Goal: Information Seeking & Learning: Learn about a topic

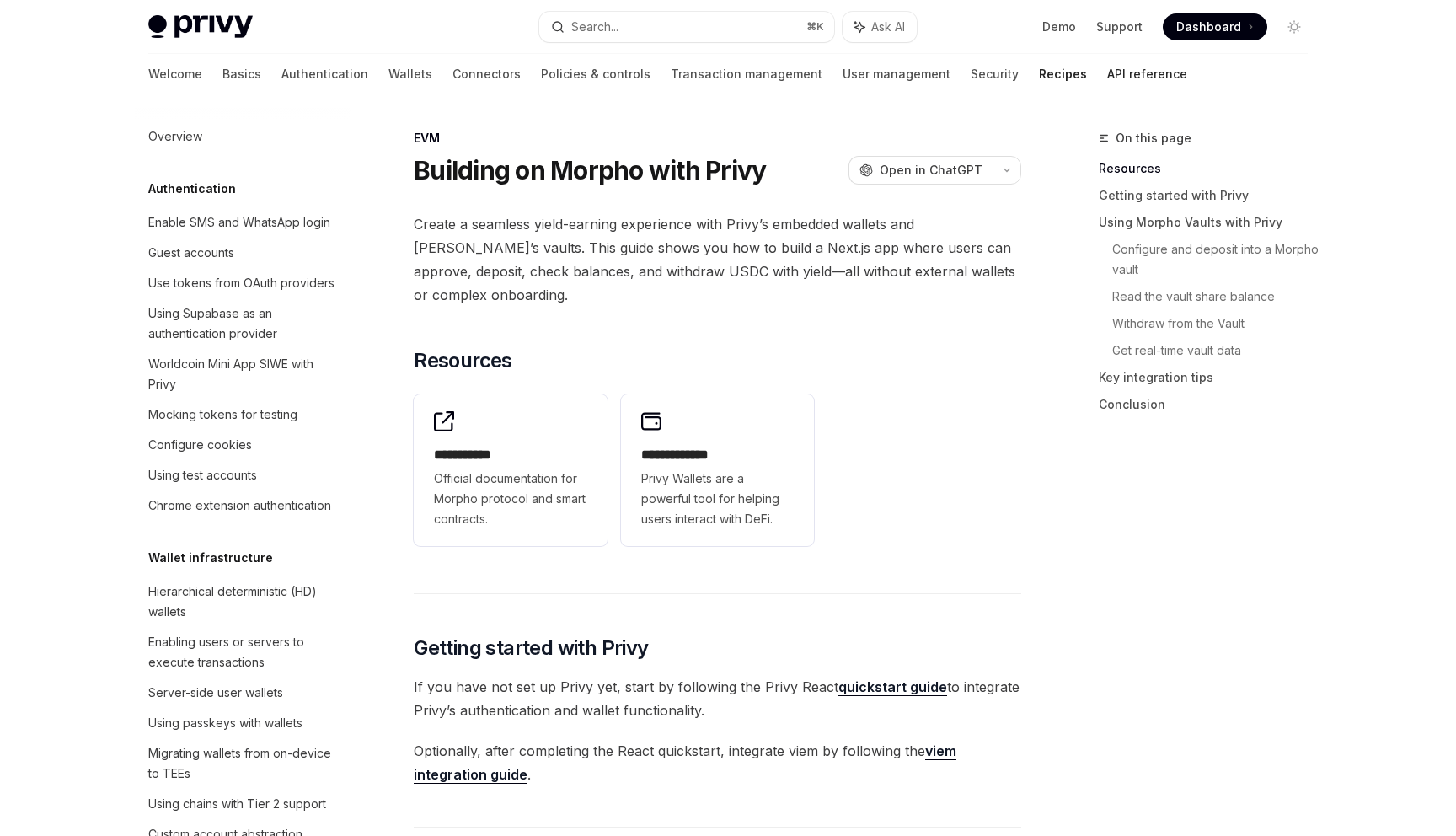
scroll to position [2179, 0]
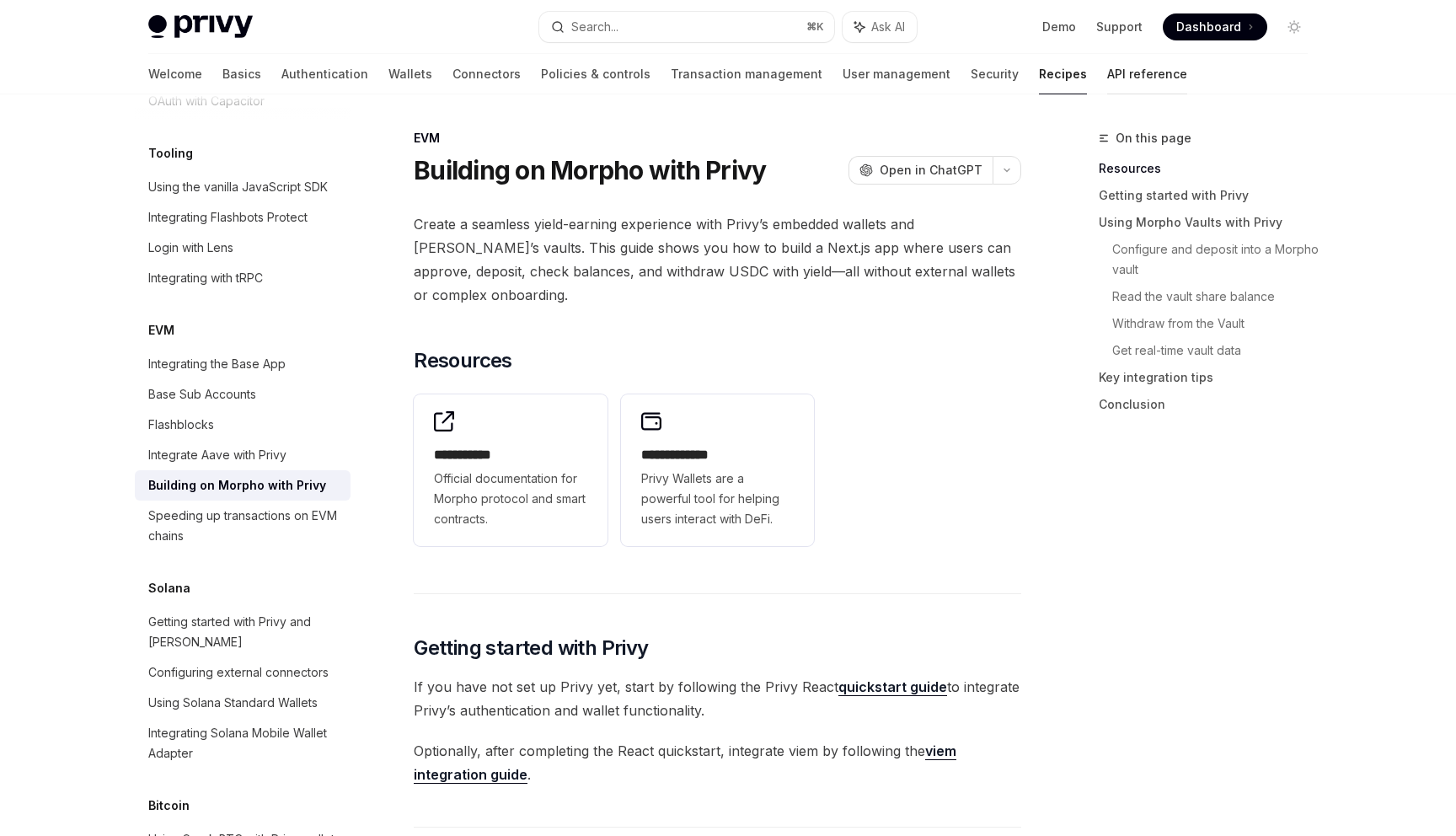
click at [1107, 75] on link "API reference" at bounding box center [1147, 73] width 80 height 41
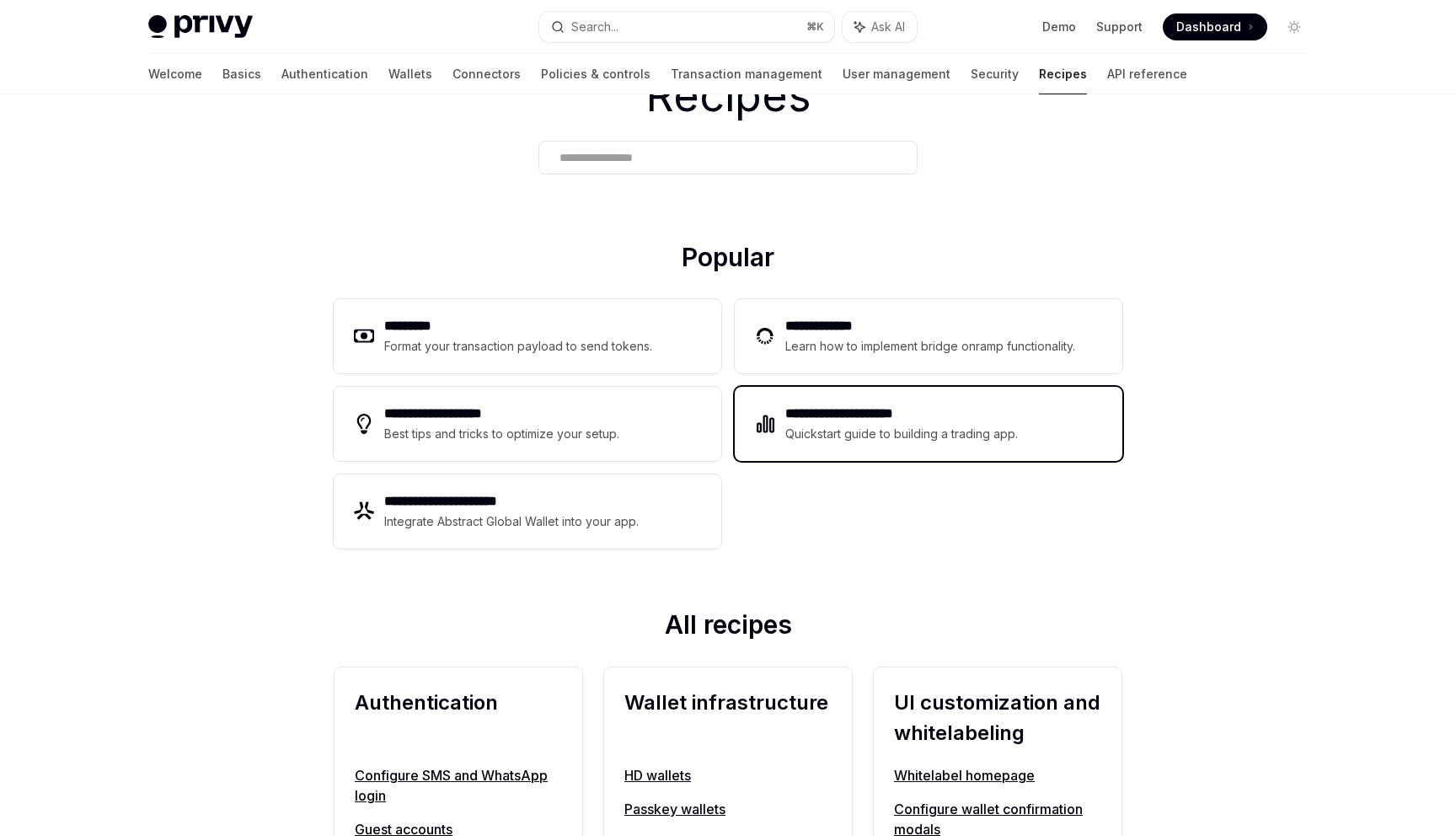
scroll to position [124, 0]
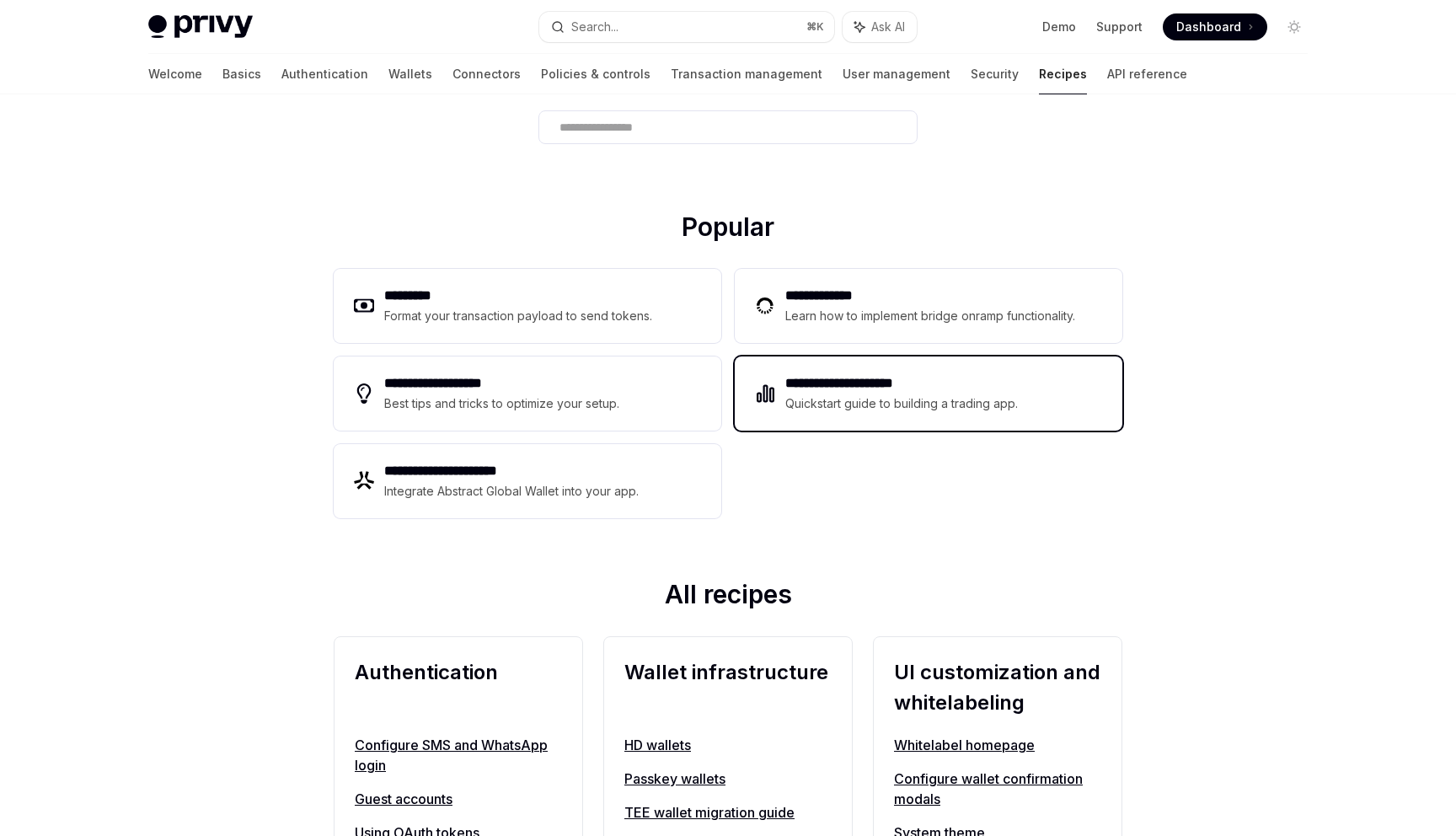
click at [799, 429] on div "**********" at bounding box center [928, 393] width 388 height 74
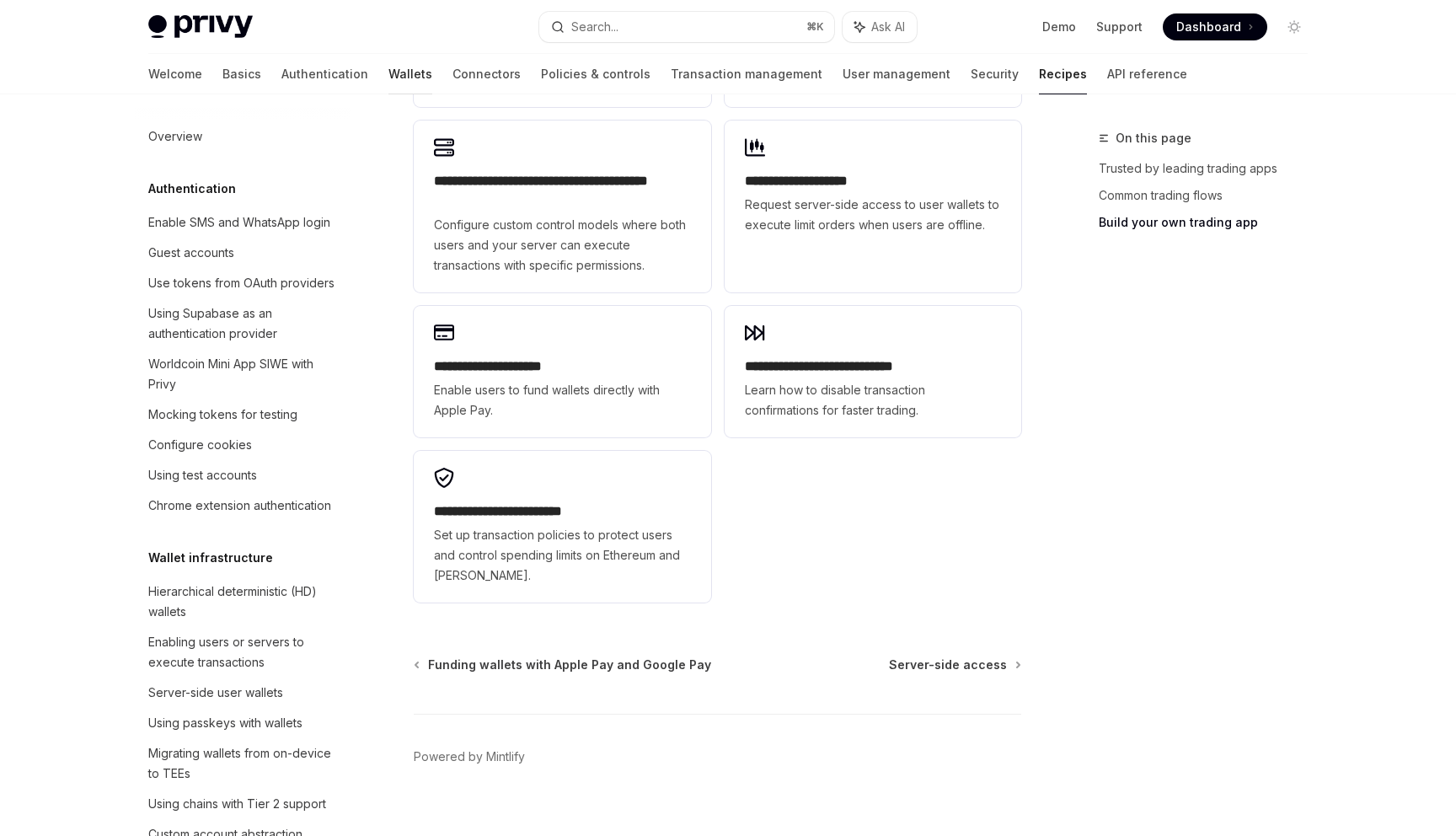
click at [389, 72] on link "Wallets" at bounding box center [411, 73] width 44 height 41
type textarea "*"
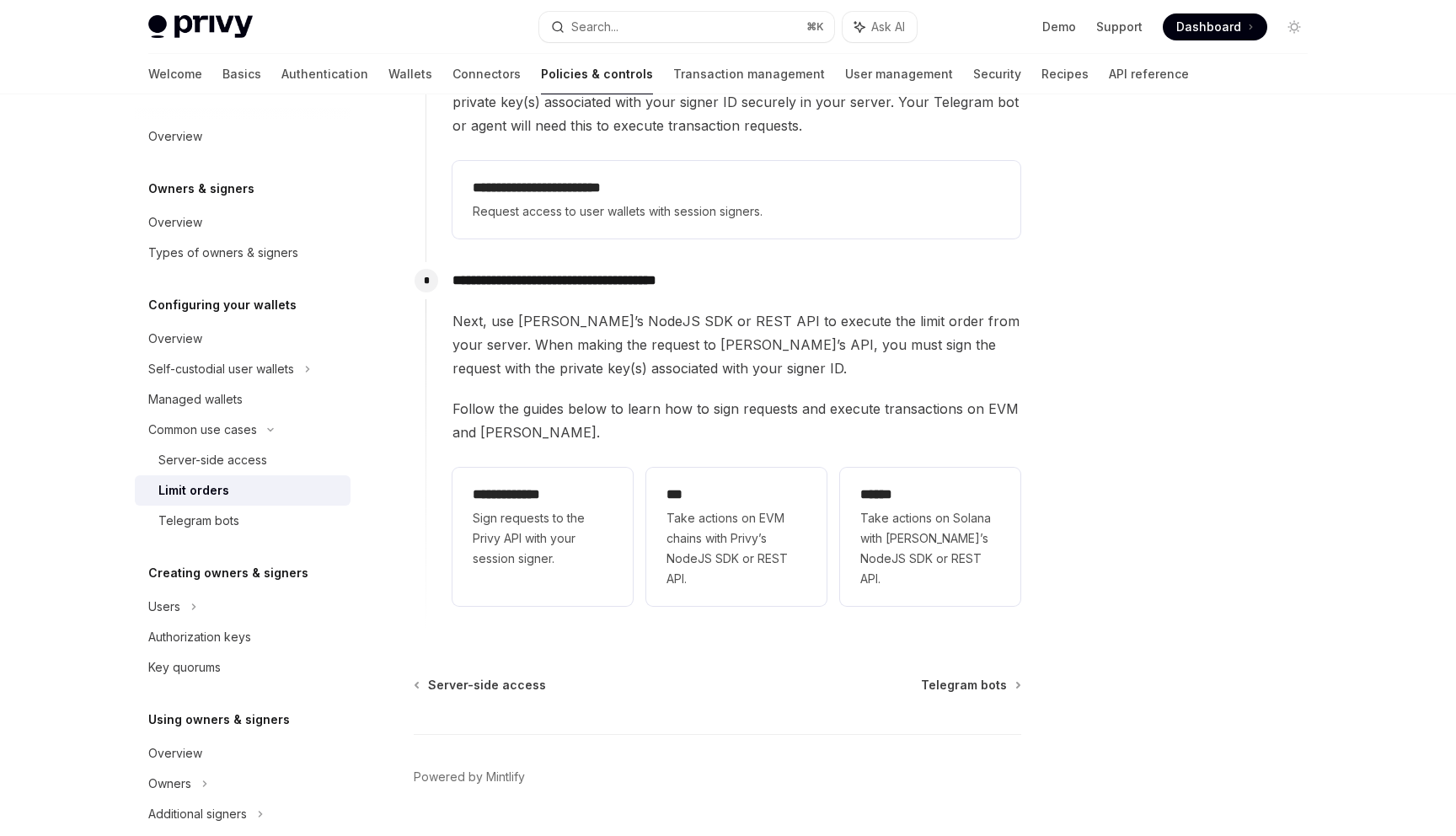
scroll to position [383, 0]
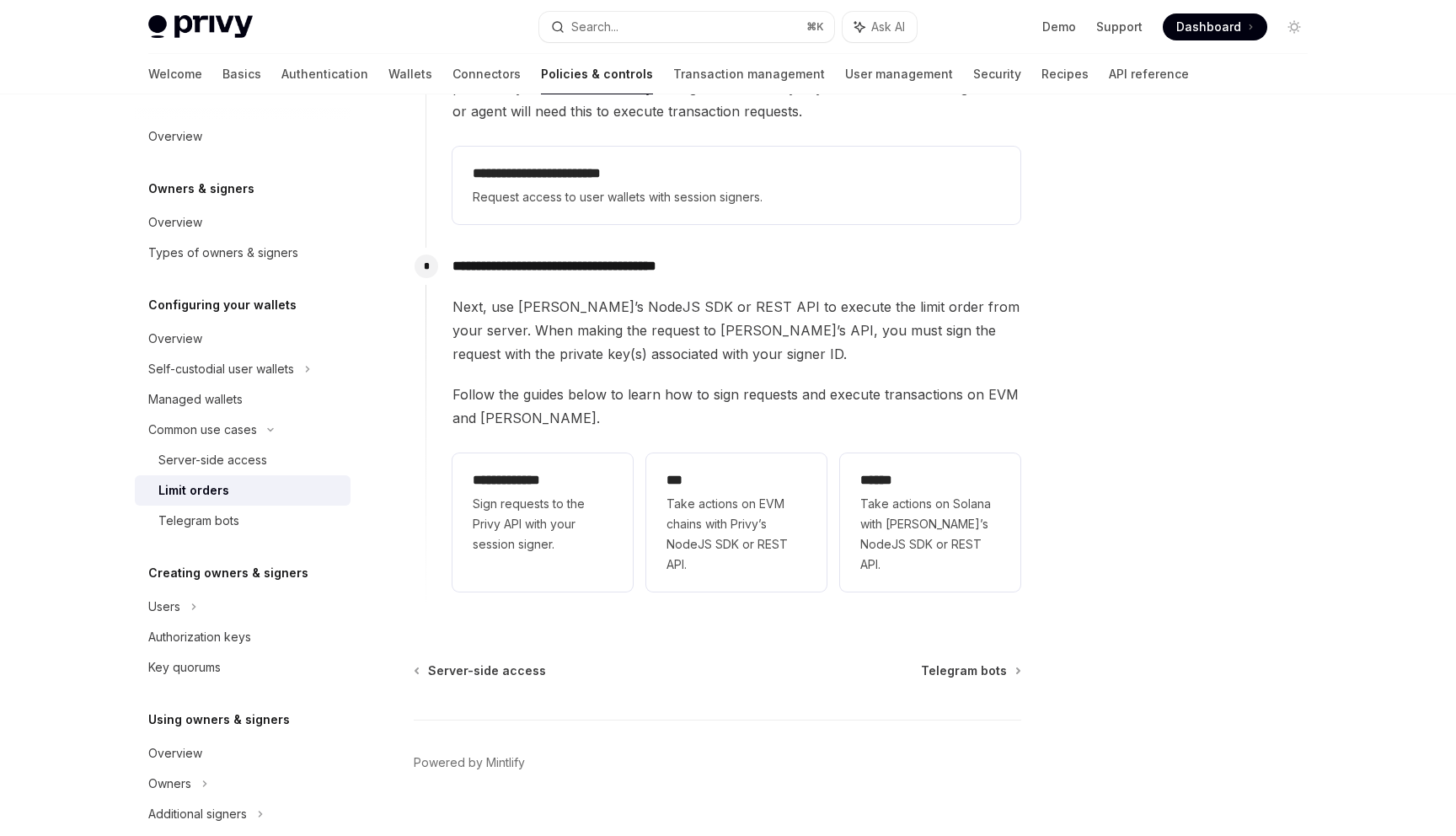
click at [638, 422] on span "Follow the guides below to learn how to sign requests and execute transactions …" at bounding box center [736, 407] width 568 height 48
click at [575, 518] on span "Sign requests to the Privy API with your session signer." at bounding box center [543, 524] width 140 height 60
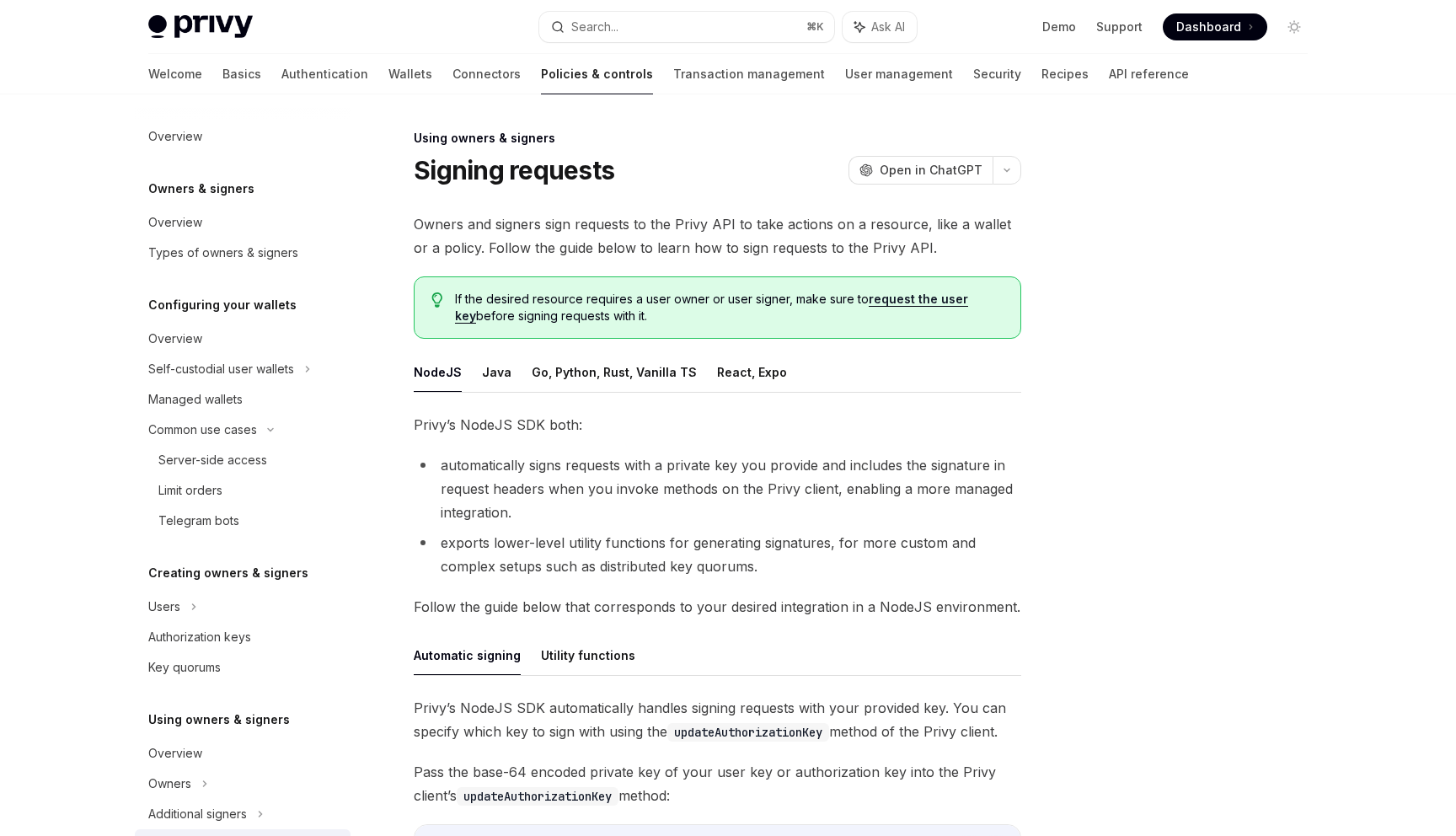
scroll to position [379, 0]
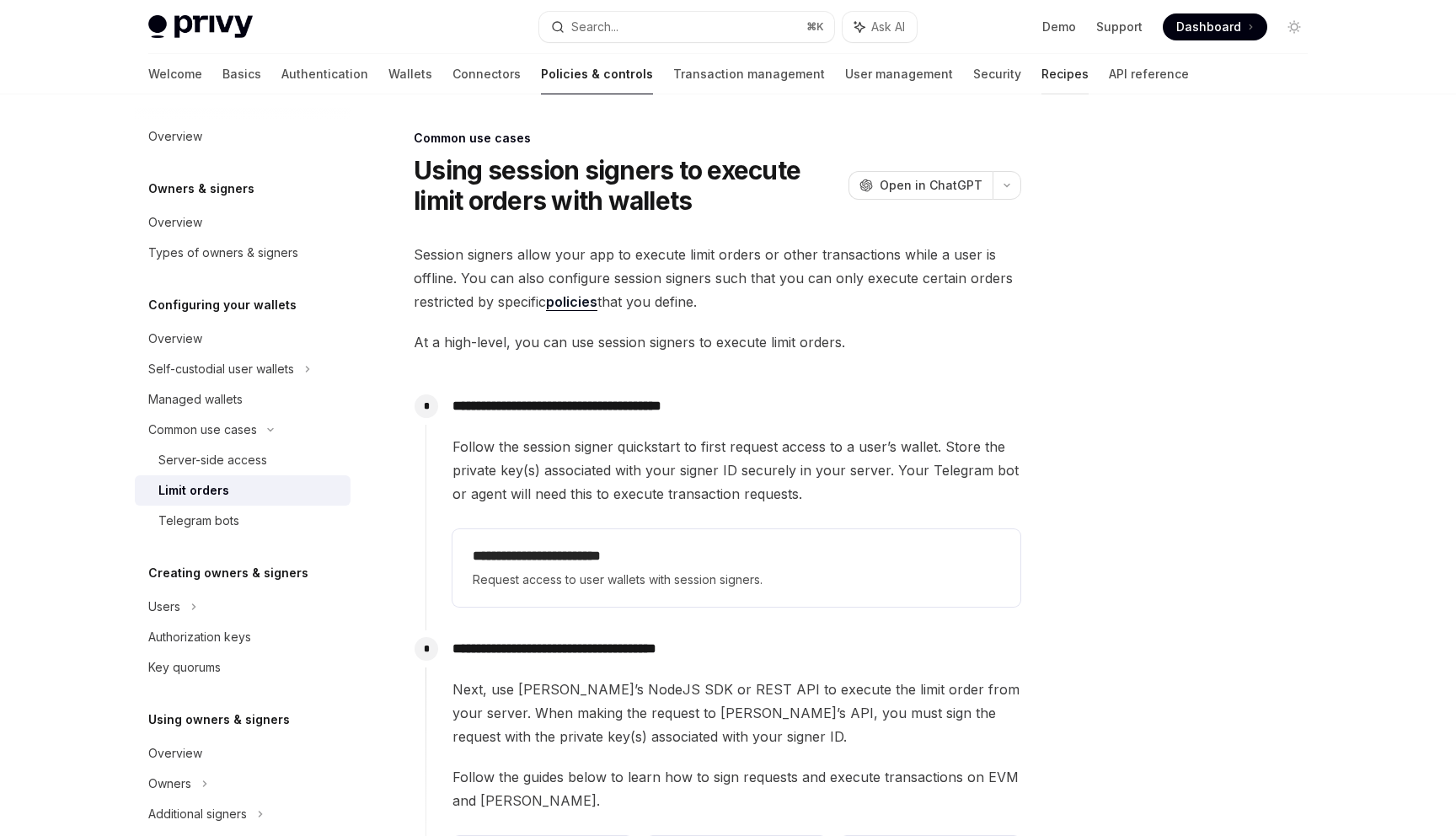
click at [1041, 80] on link "Recipes" at bounding box center [1065, 73] width 48 height 41
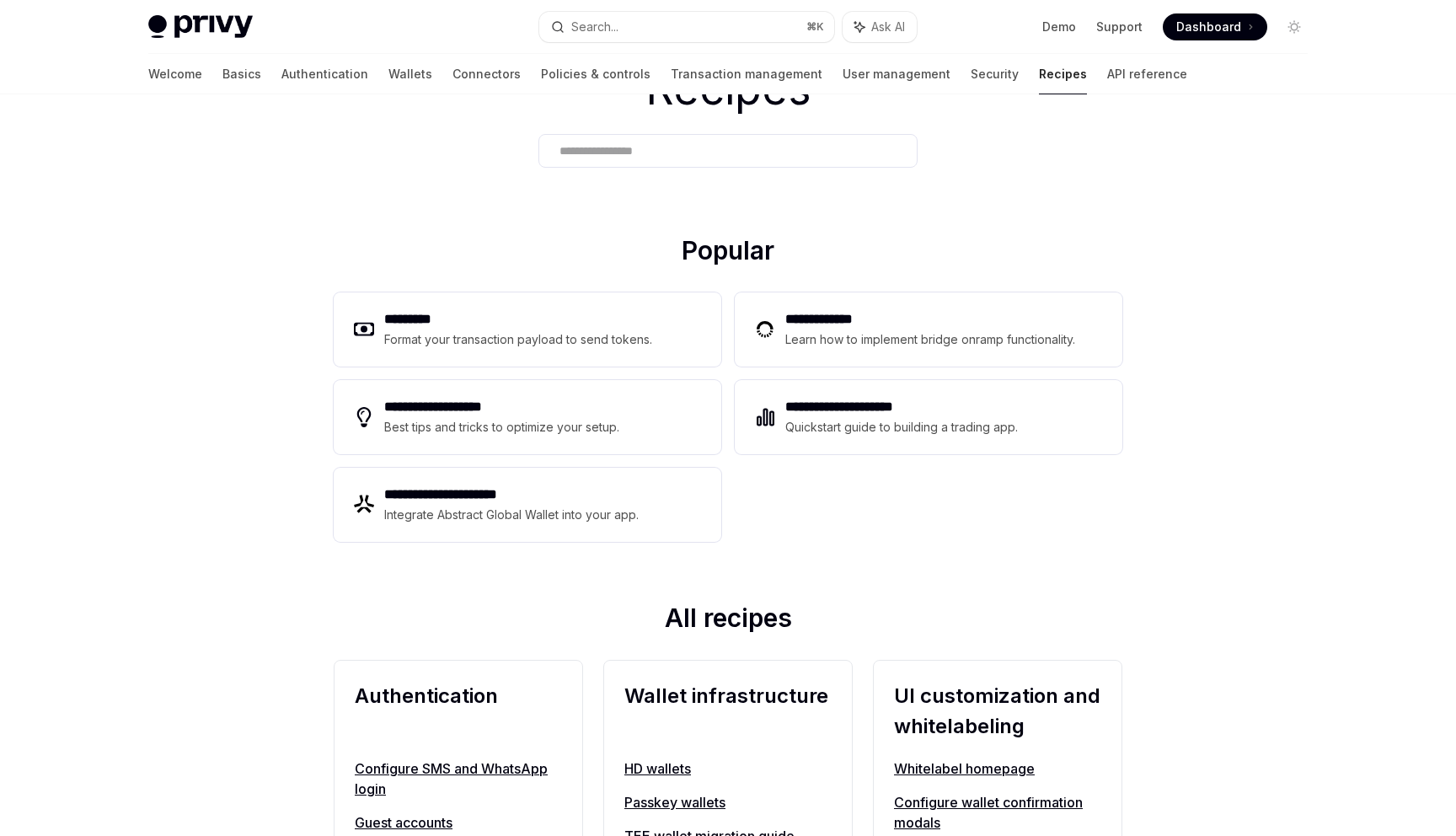
scroll to position [102, 0]
click at [725, 286] on div "**********" at bounding box center [727, 415] width 789 height 263
click at [725, 294] on div "**********" at bounding box center [727, 415] width 789 height 263
click at [823, 259] on h2 "Popular" at bounding box center [727, 251] width 789 height 37
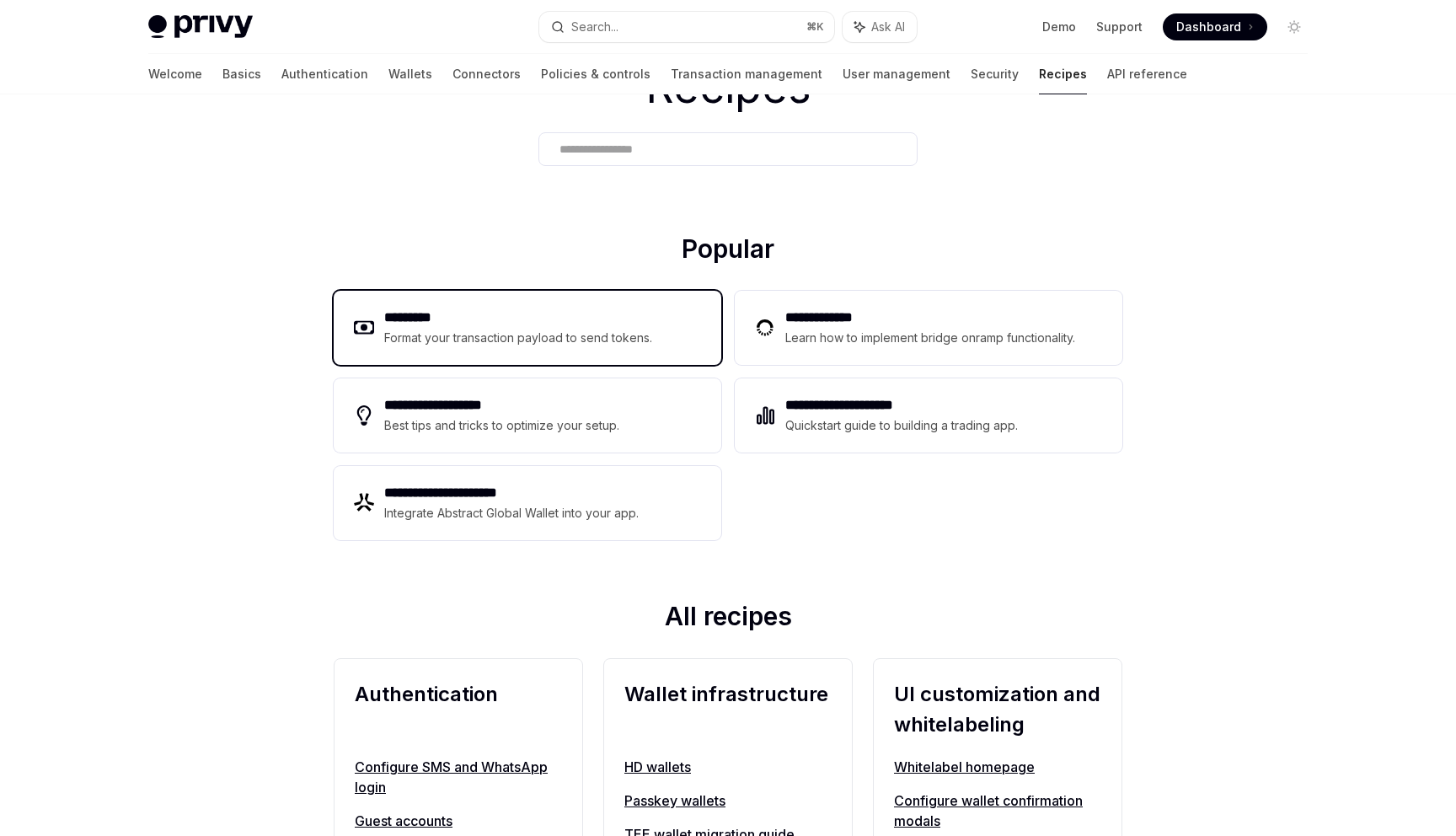
click at [610, 298] on div "********* Format your transaction payload to send tokens." at bounding box center [527, 327] width 388 height 74
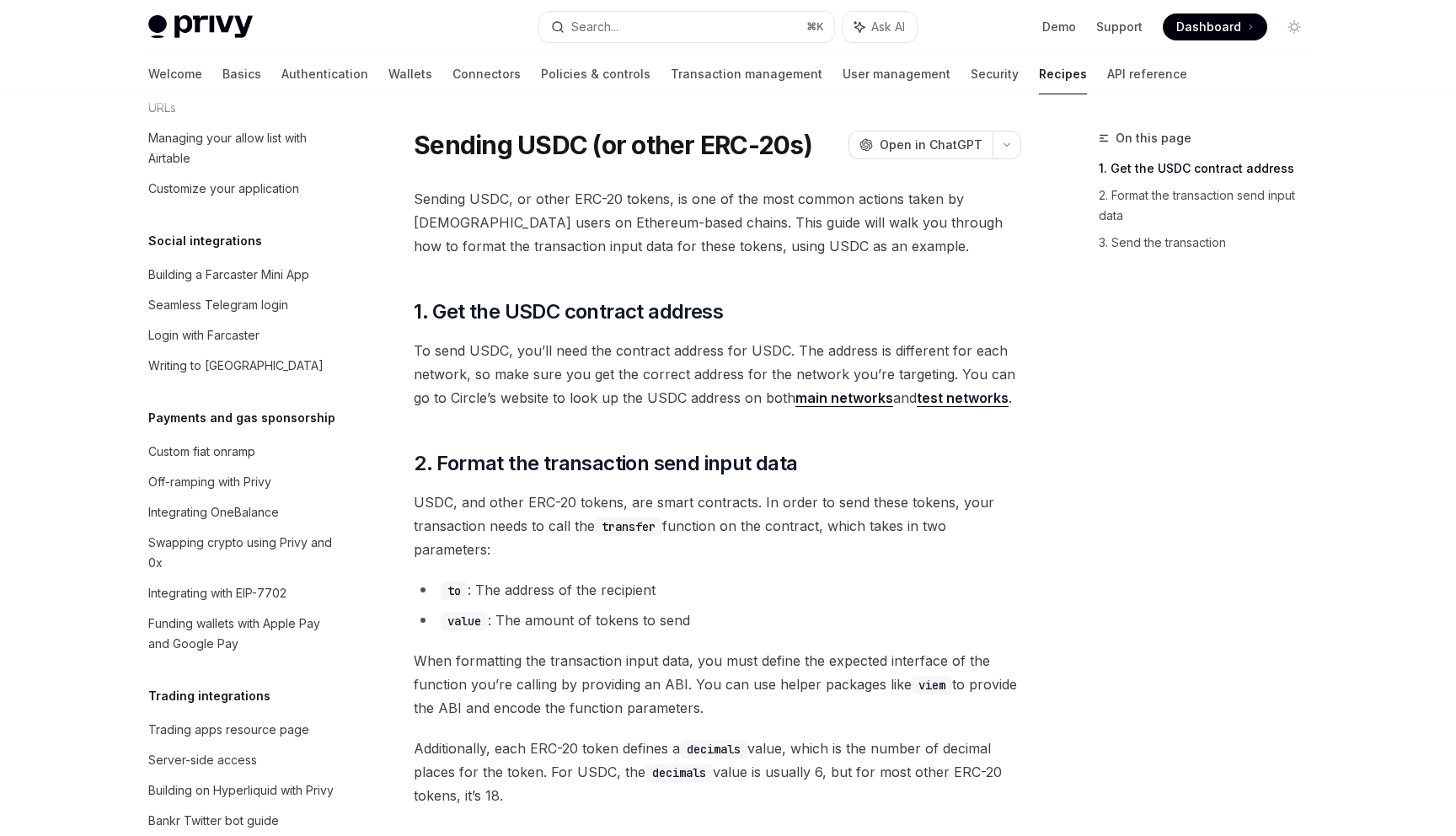
scroll to position [1203, 0]
click at [294, 531] on div "Swapping crypto using Privy and 0x" at bounding box center [245, 550] width 192 height 41
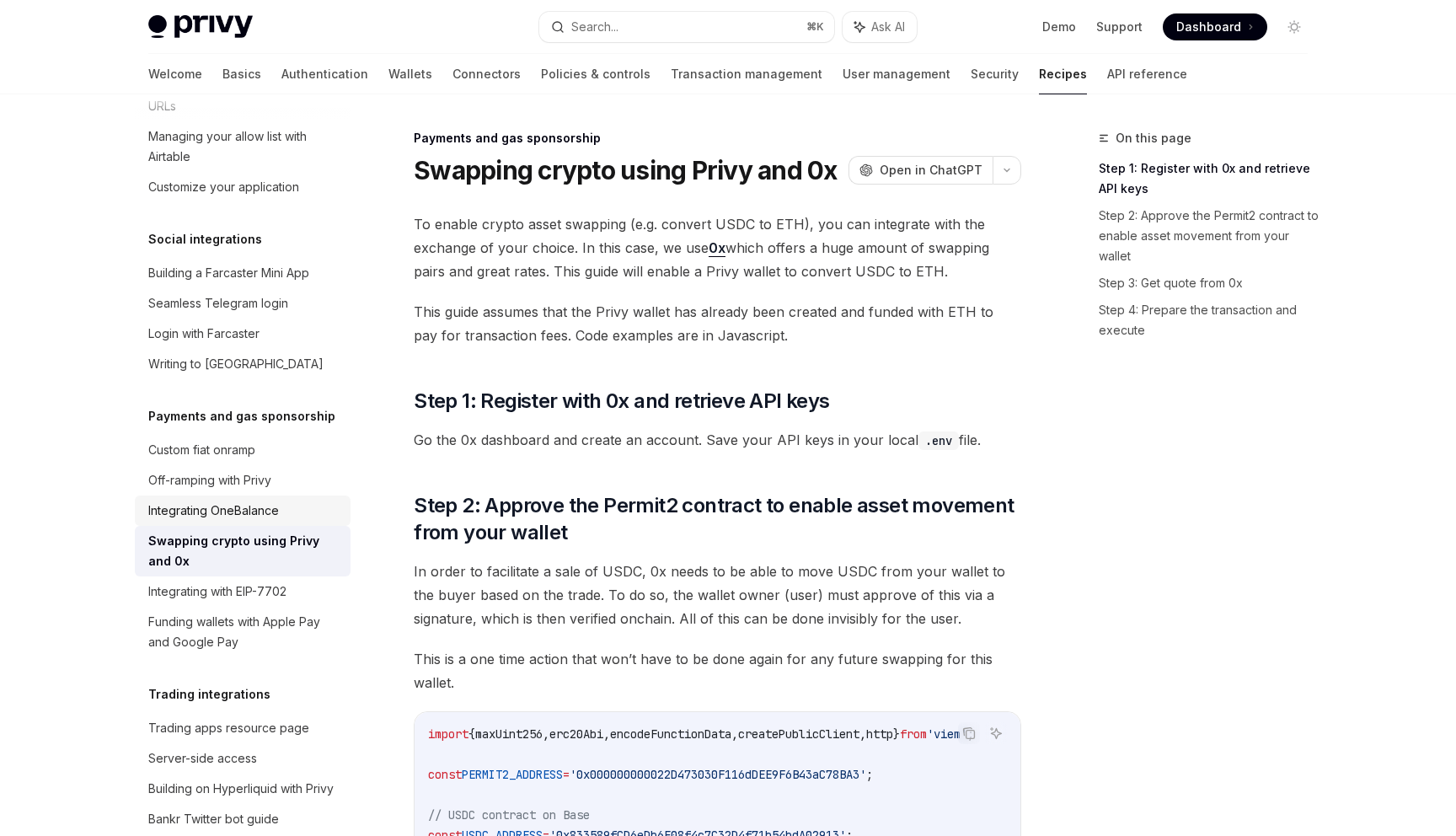
click at [289, 501] on div "Integrating OneBalance" at bounding box center [245, 511] width 192 height 20
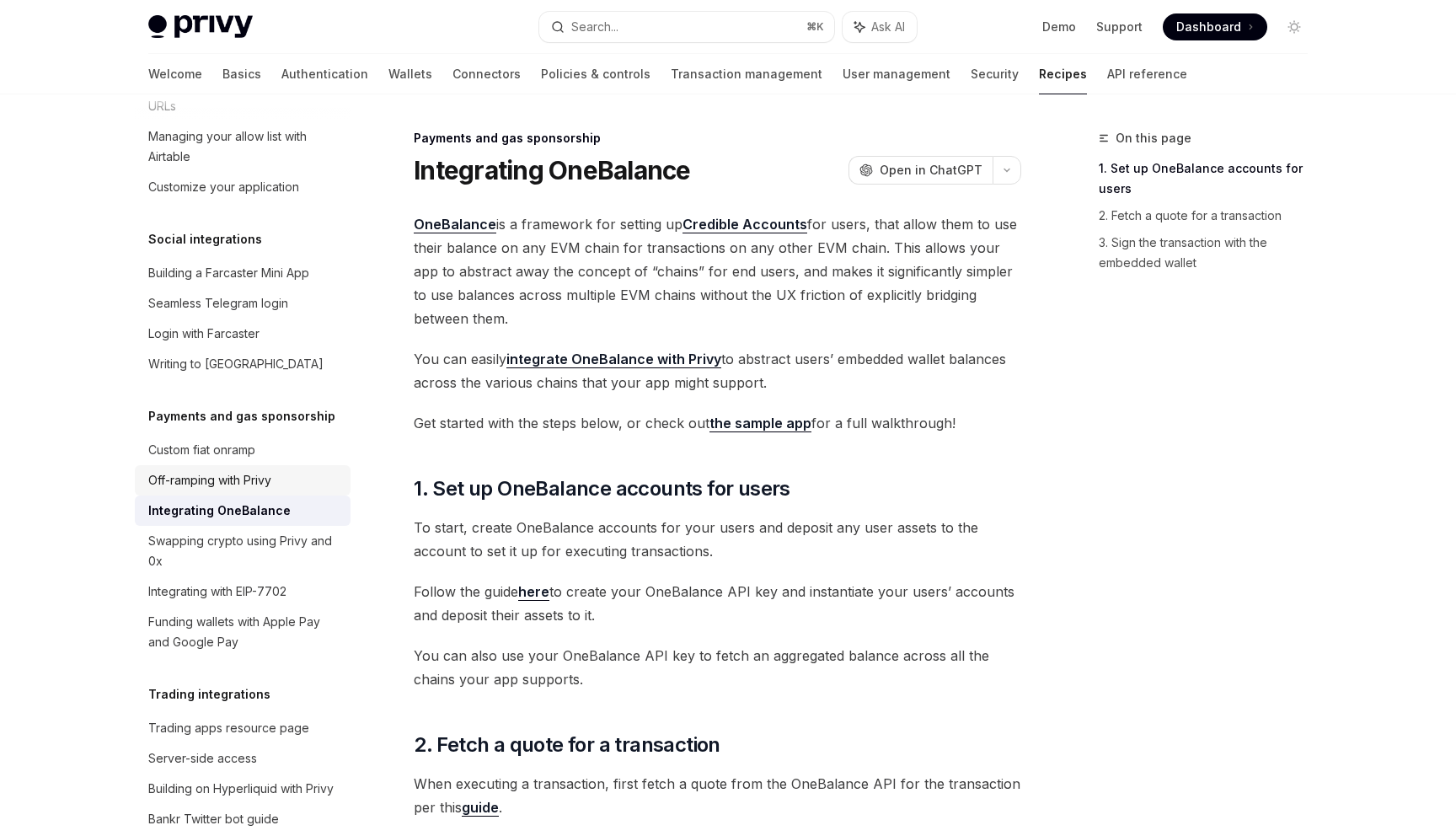
click at [295, 474] on link "Off-ramping with Privy" at bounding box center [242, 480] width 215 height 31
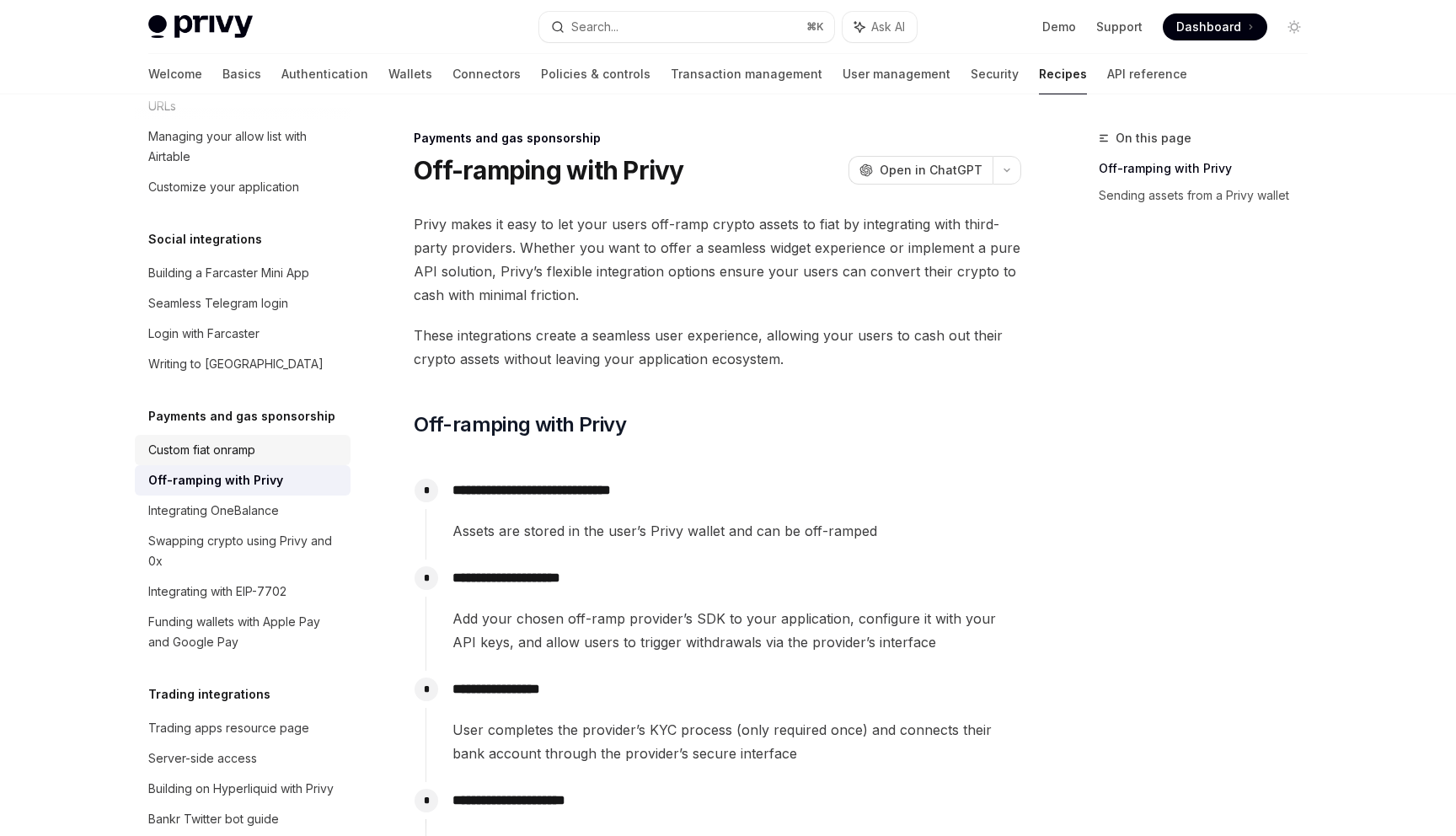
click at [300, 439] on div "Custom fiat onramp" at bounding box center [245, 449] width 192 height 20
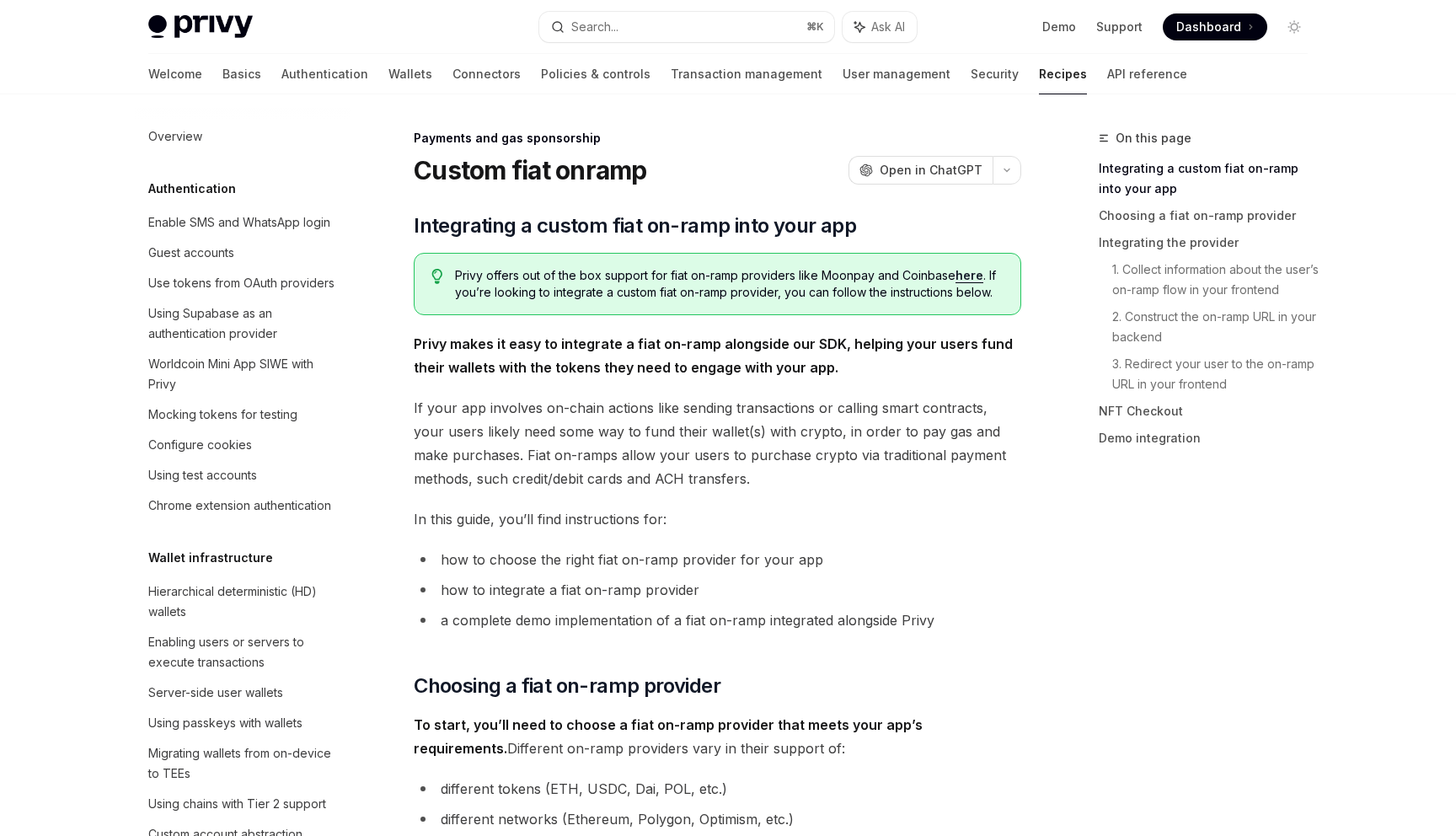
click at [1039, 84] on link "Recipes" at bounding box center [1063, 73] width 48 height 41
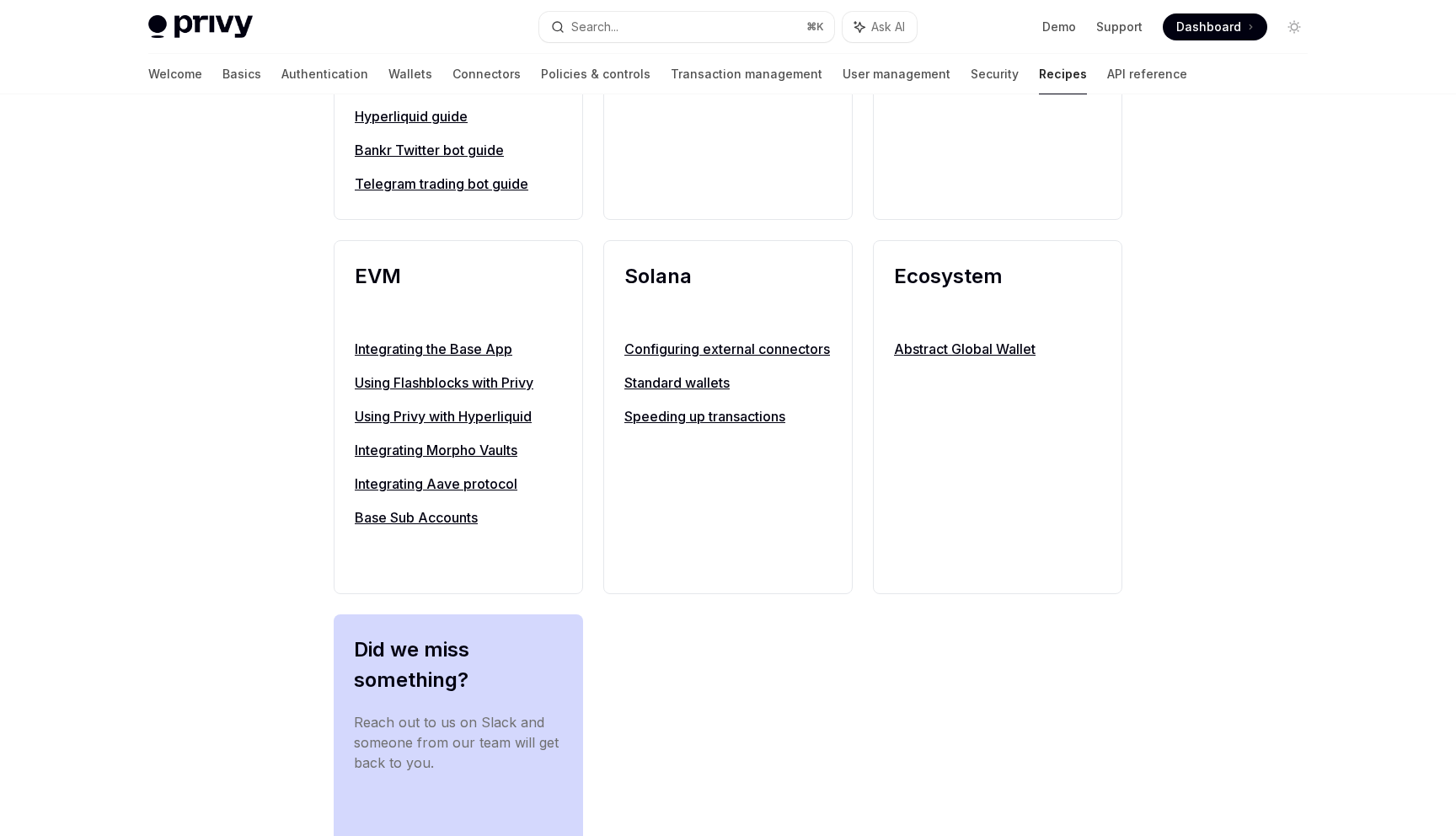
scroll to position [1734, 0]
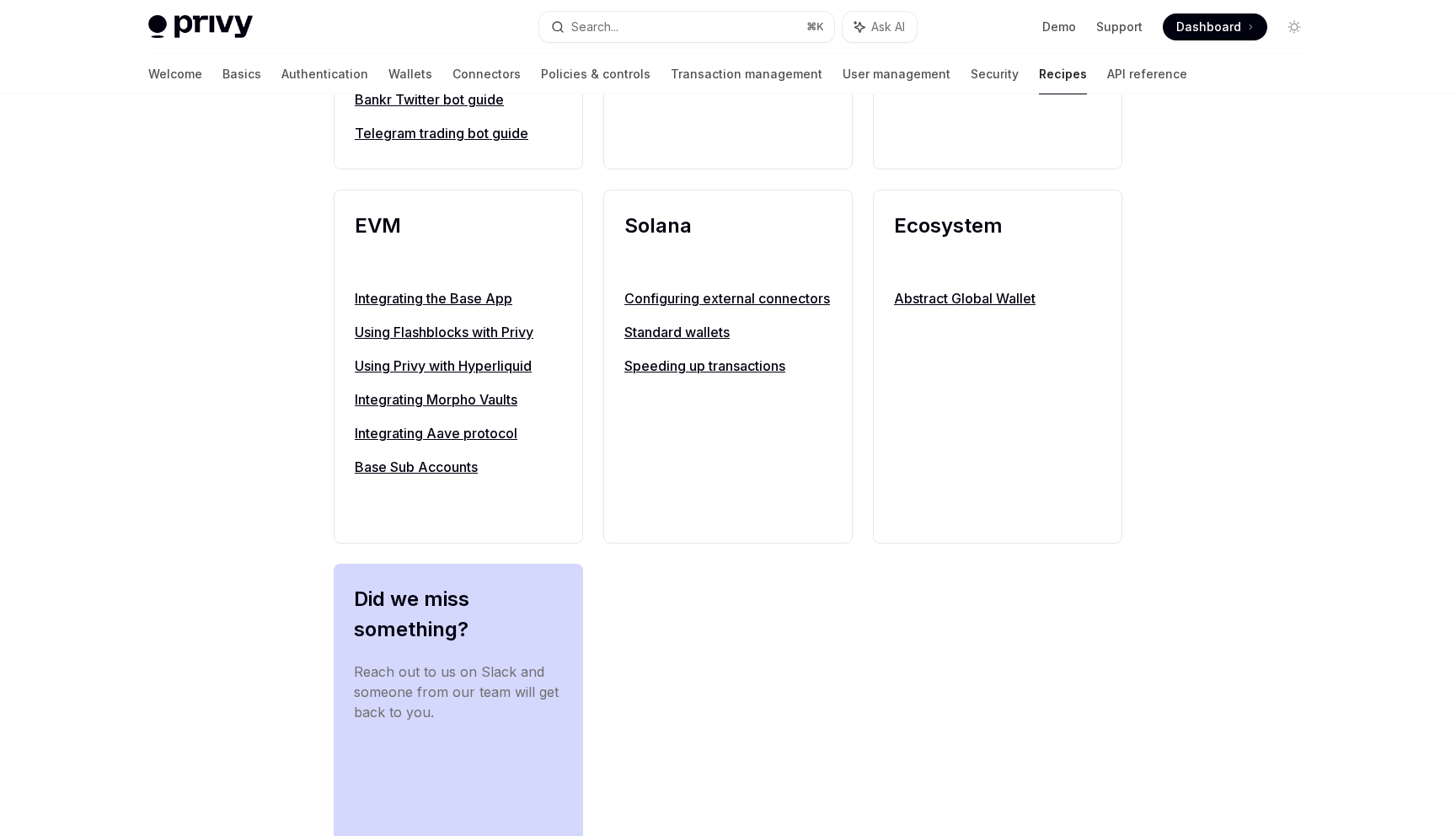
click at [682, 411] on div "Solana Configuring external connectors Standard wallets Speeding up transactions" at bounding box center [727, 366] width 249 height 354
click at [693, 376] on link "Speeding up transactions" at bounding box center [728, 366] width 207 height 20
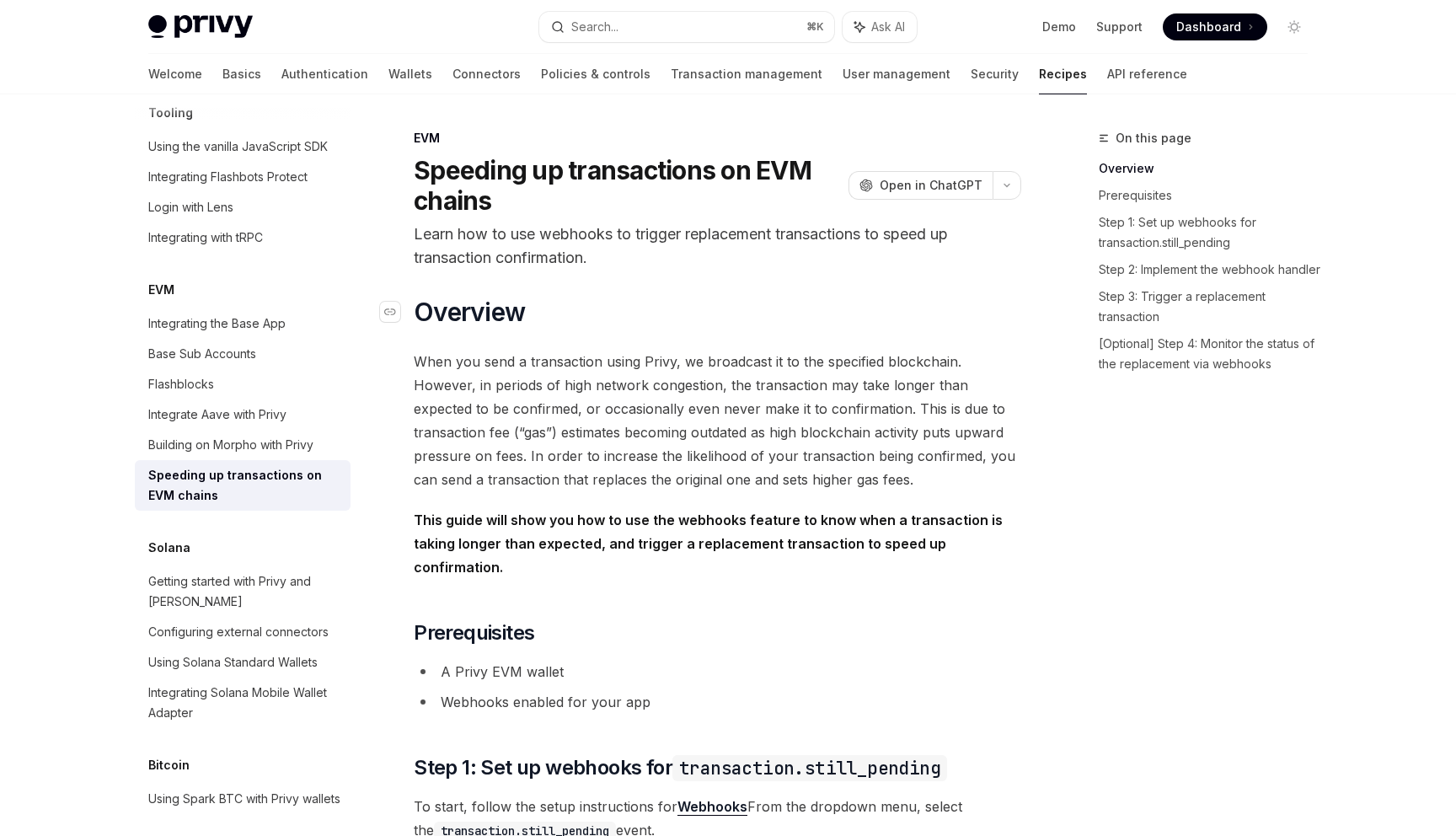
click at [728, 322] on h1 "​ Overview" at bounding box center [717, 311] width 608 height 31
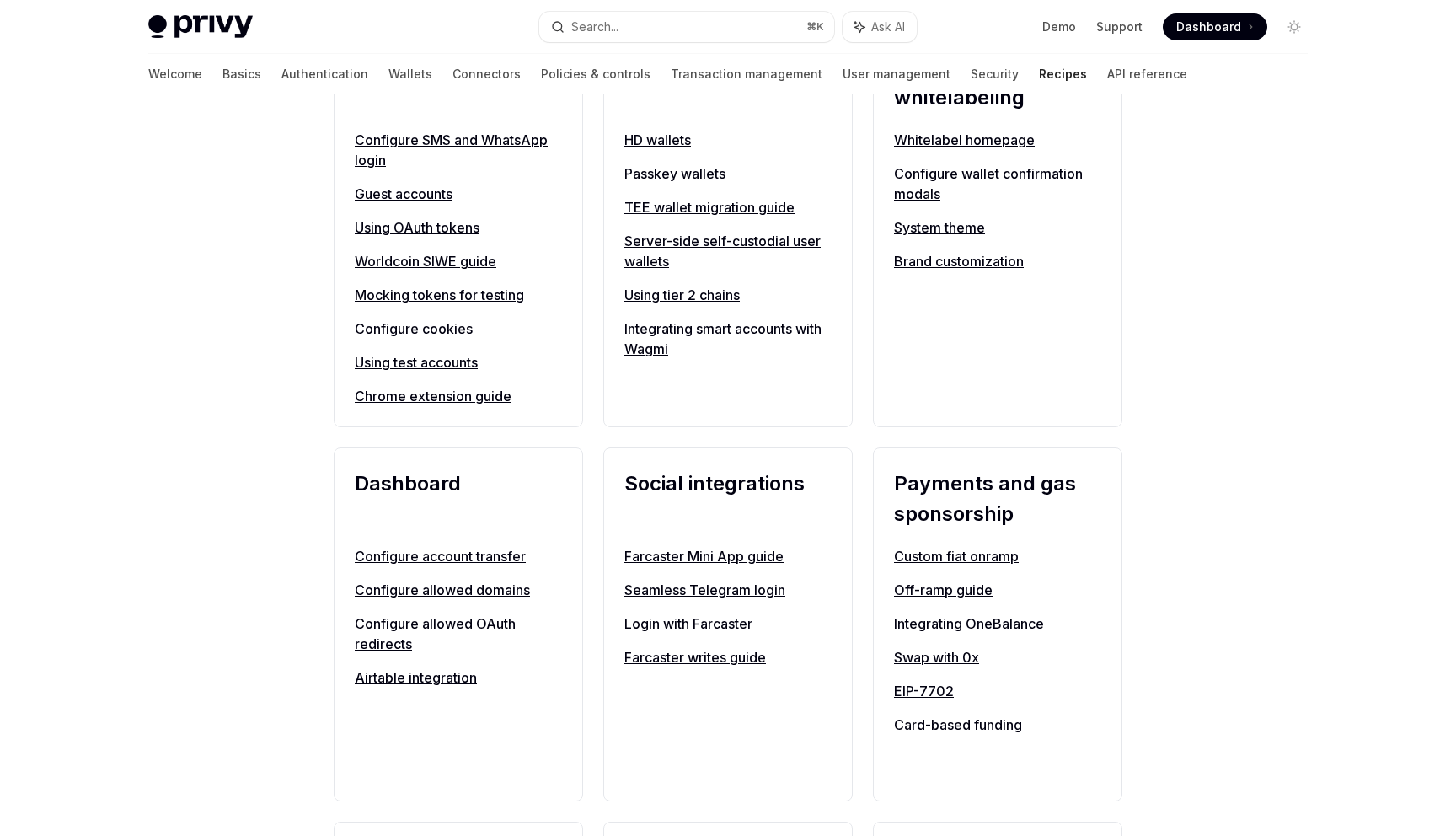
scroll to position [683, 0]
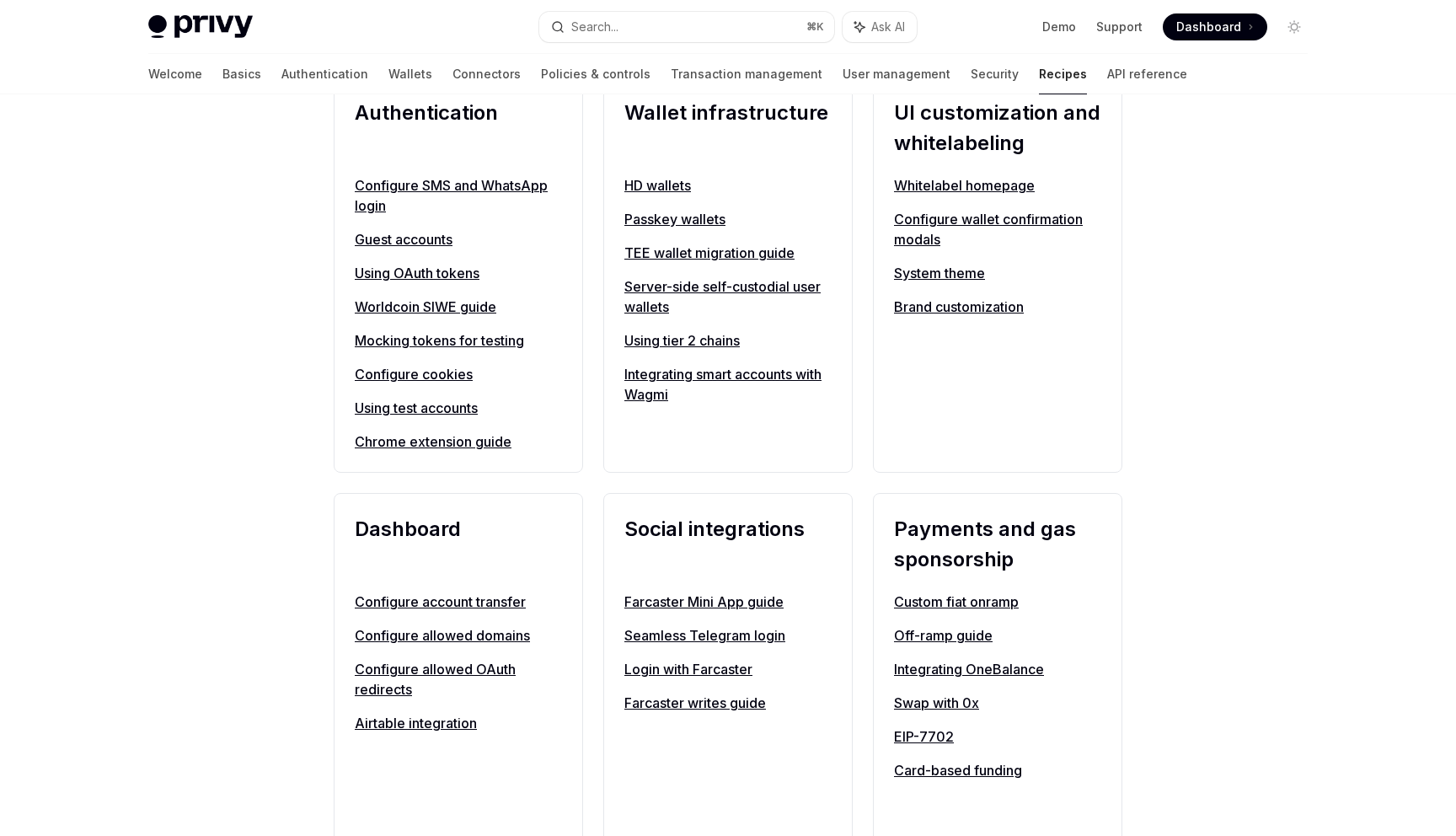
click at [981, 602] on link "Custom fiat onramp" at bounding box center [997, 601] width 207 height 20
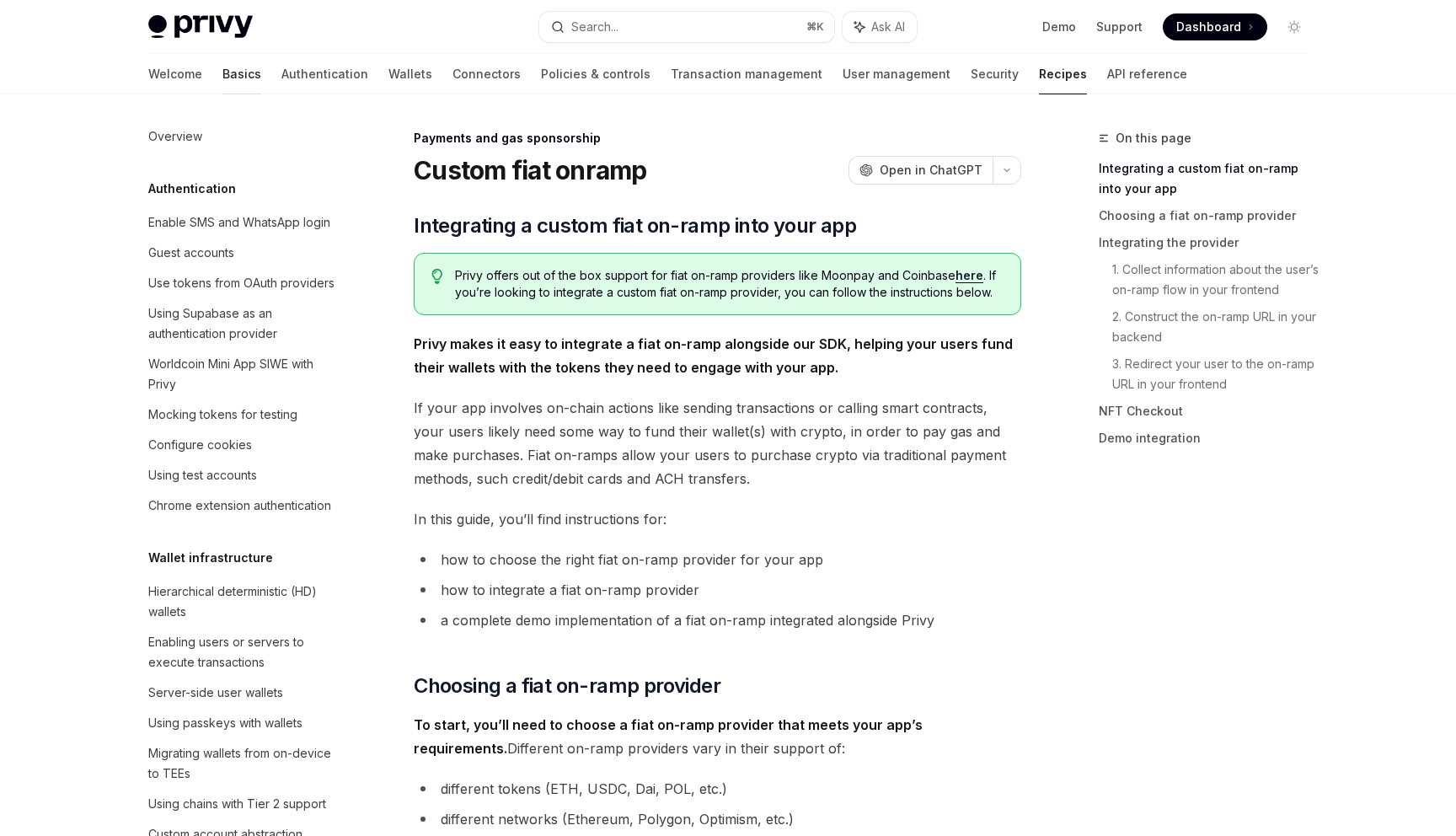
click at [222, 71] on link "Basics" at bounding box center [241, 73] width 39 height 41
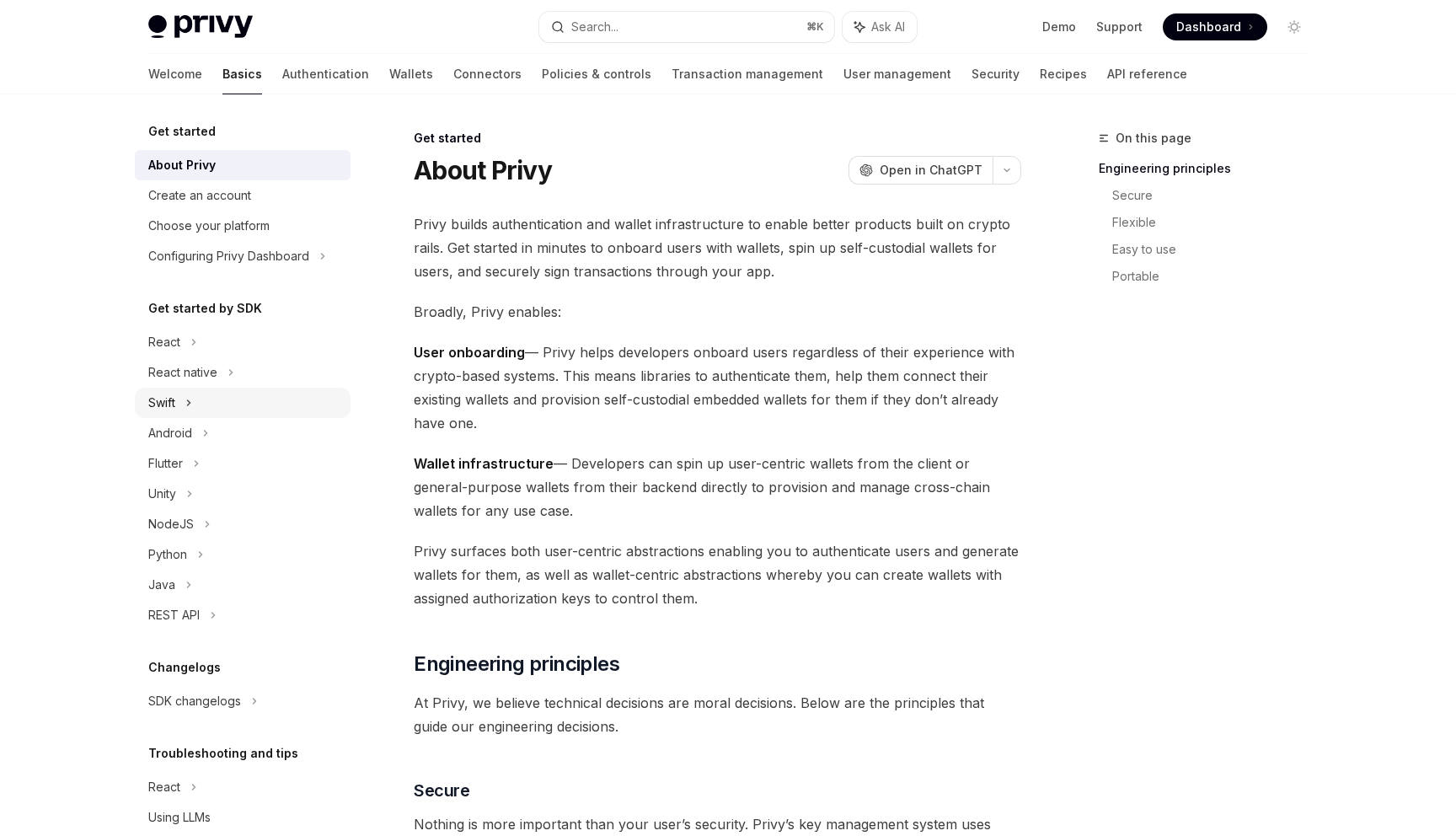
scroll to position [60, 0]
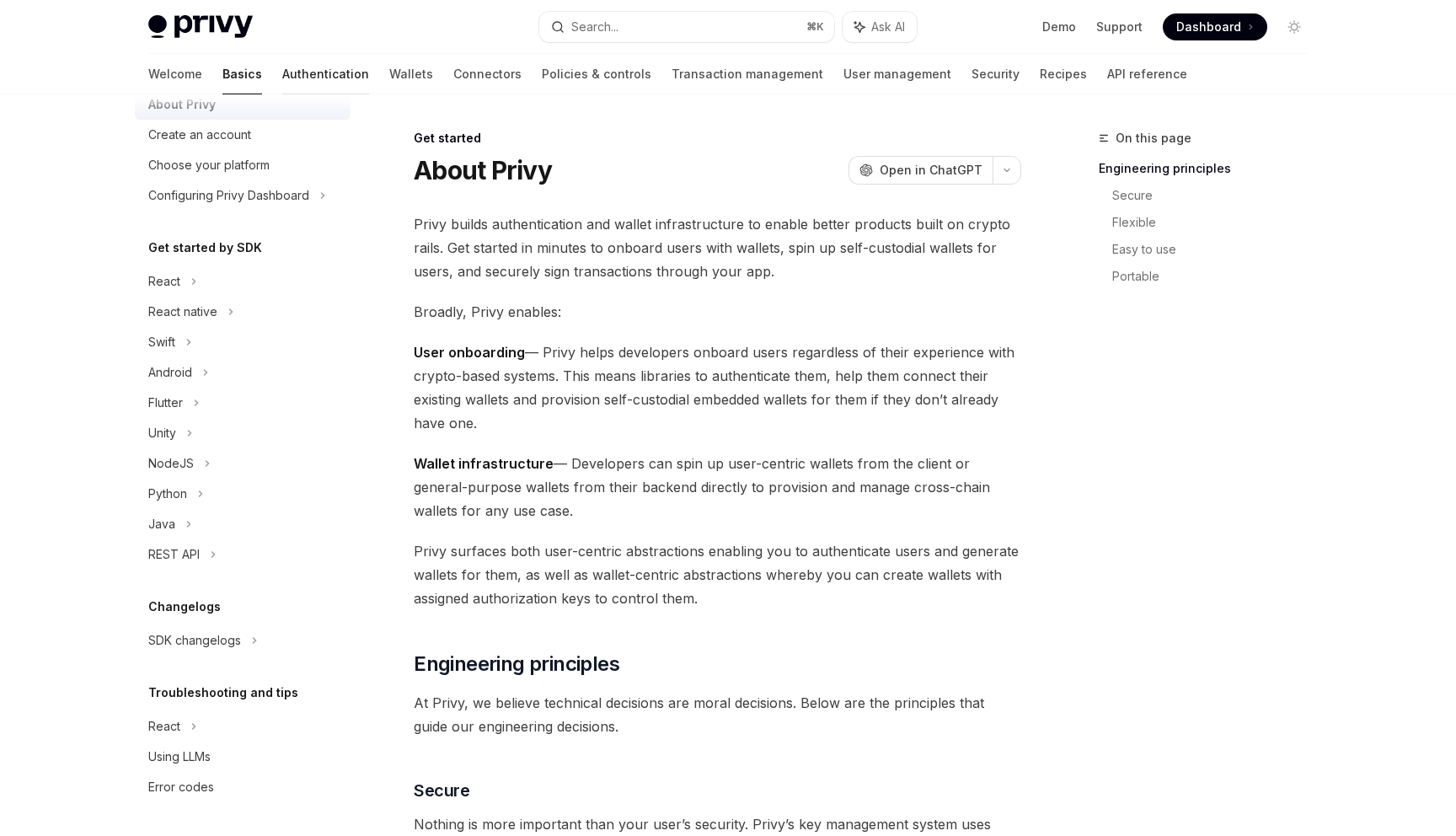
click at [283, 69] on link "Authentication" at bounding box center [326, 73] width 87 height 41
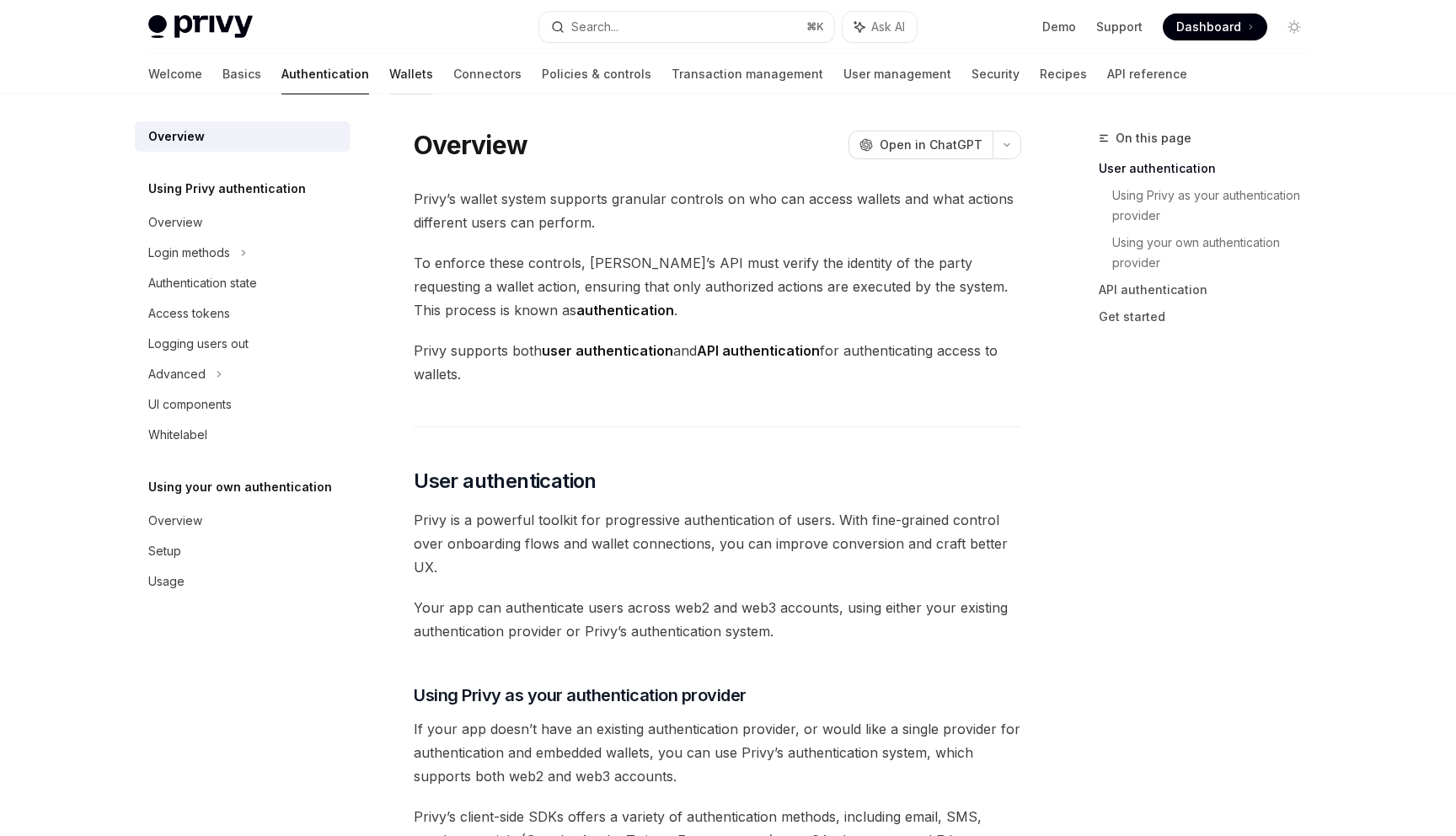
click at [389, 74] on link "Wallets" at bounding box center [411, 73] width 44 height 41
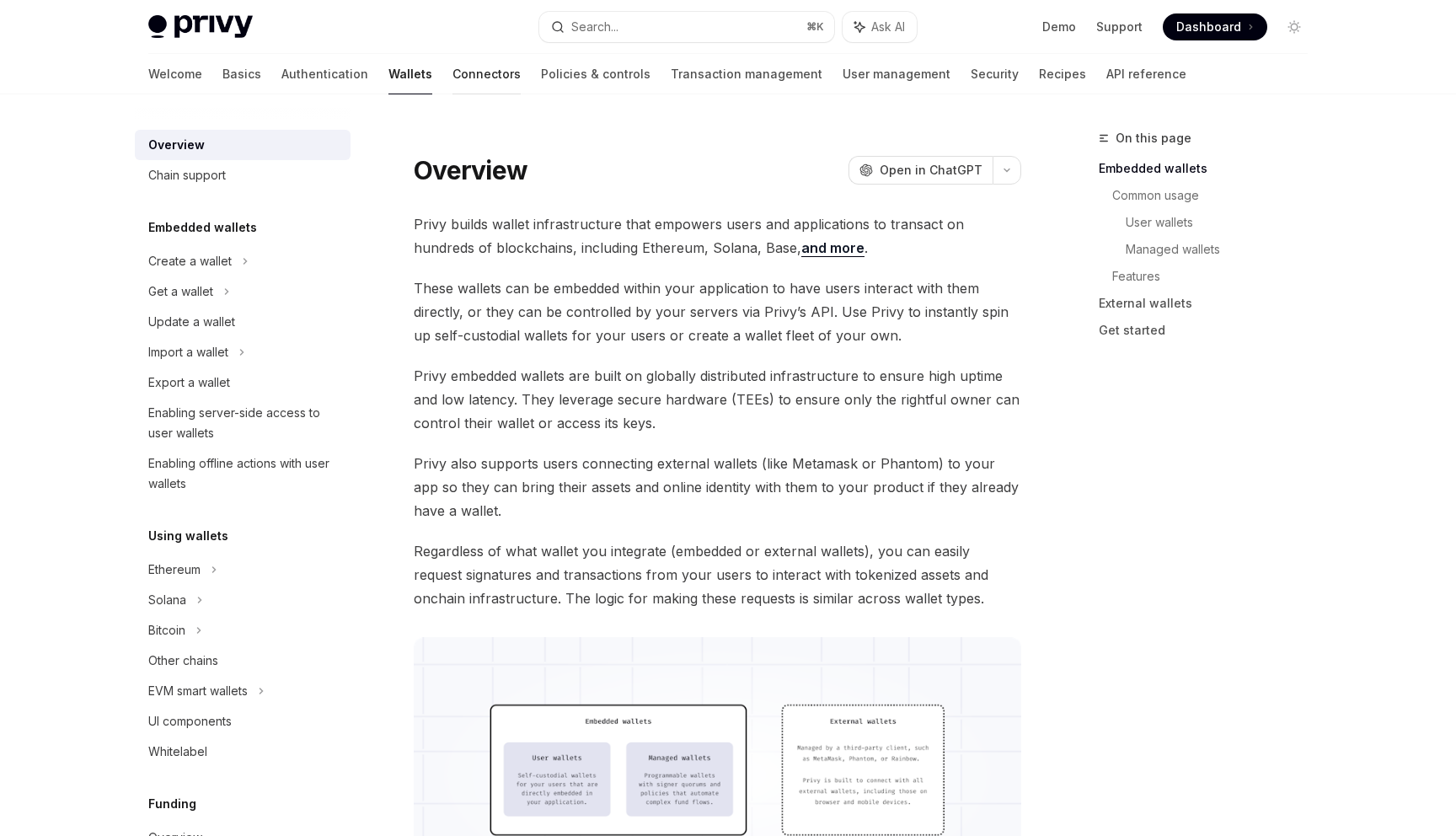
click at [452, 65] on link "Connectors" at bounding box center [486, 73] width 68 height 41
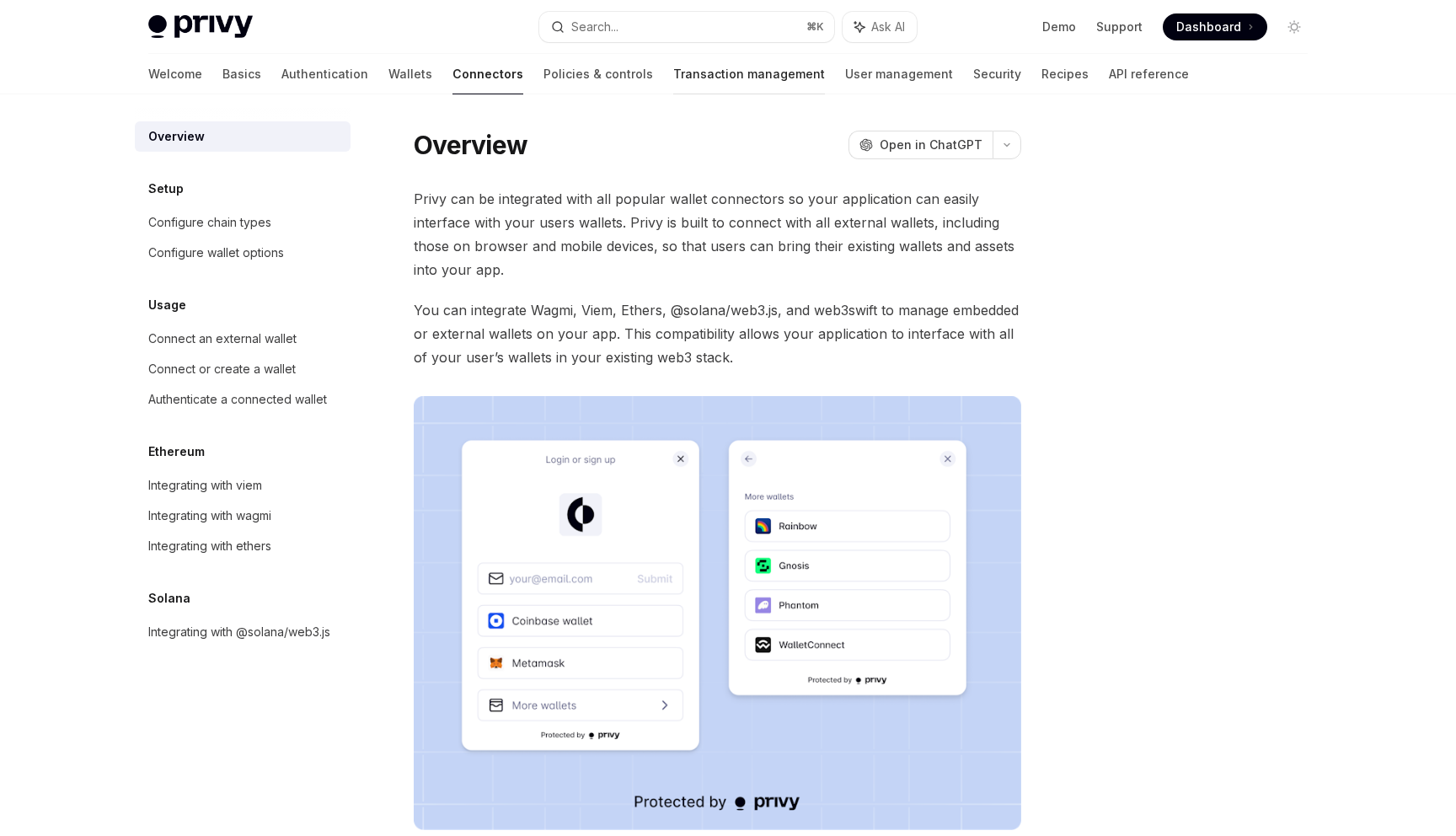
click at [673, 78] on link "Transaction management" at bounding box center [749, 73] width 152 height 41
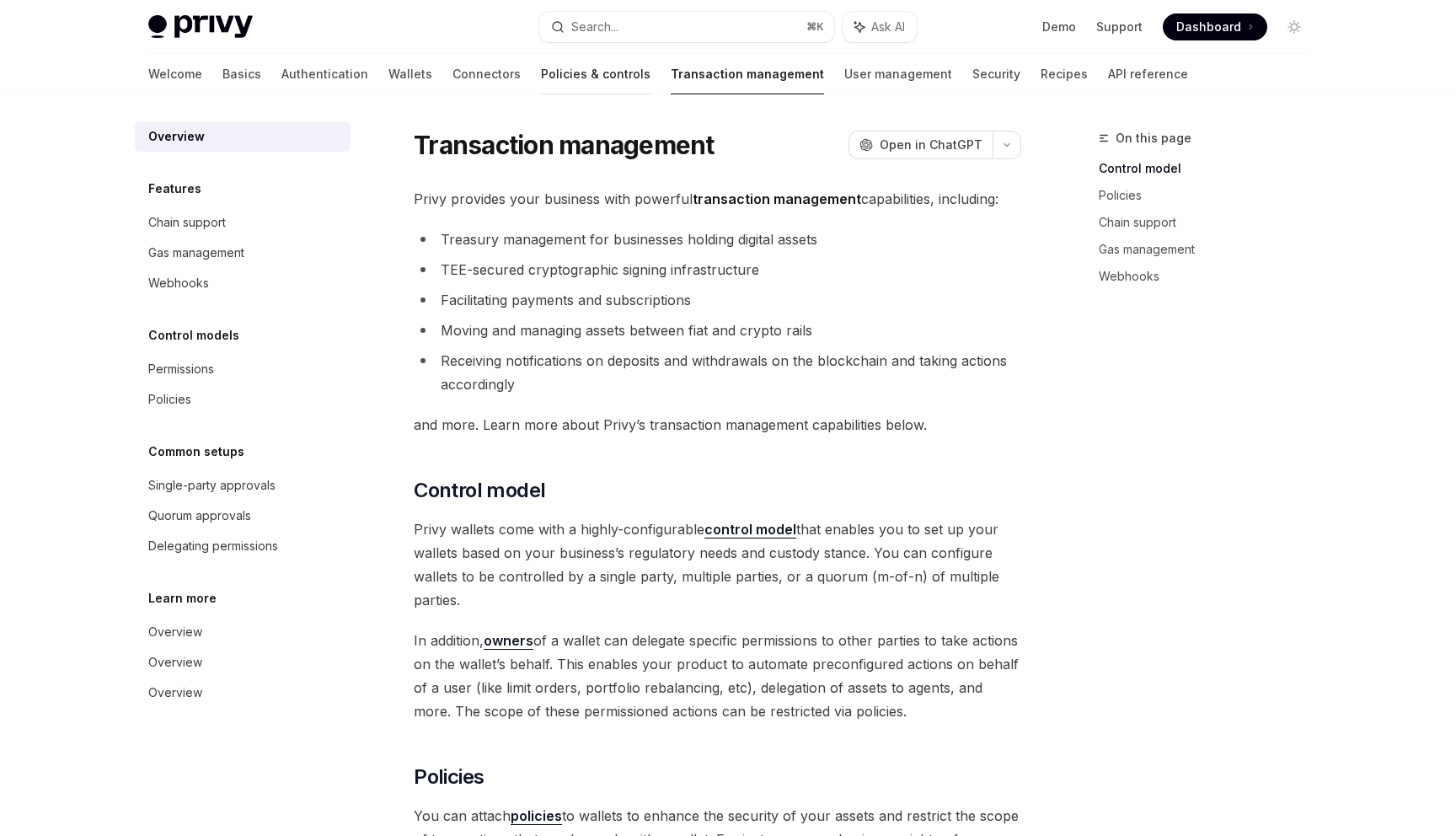
click at [541, 67] on link "Policies & controls" at bounding box center [595, 73] width 109 height 41
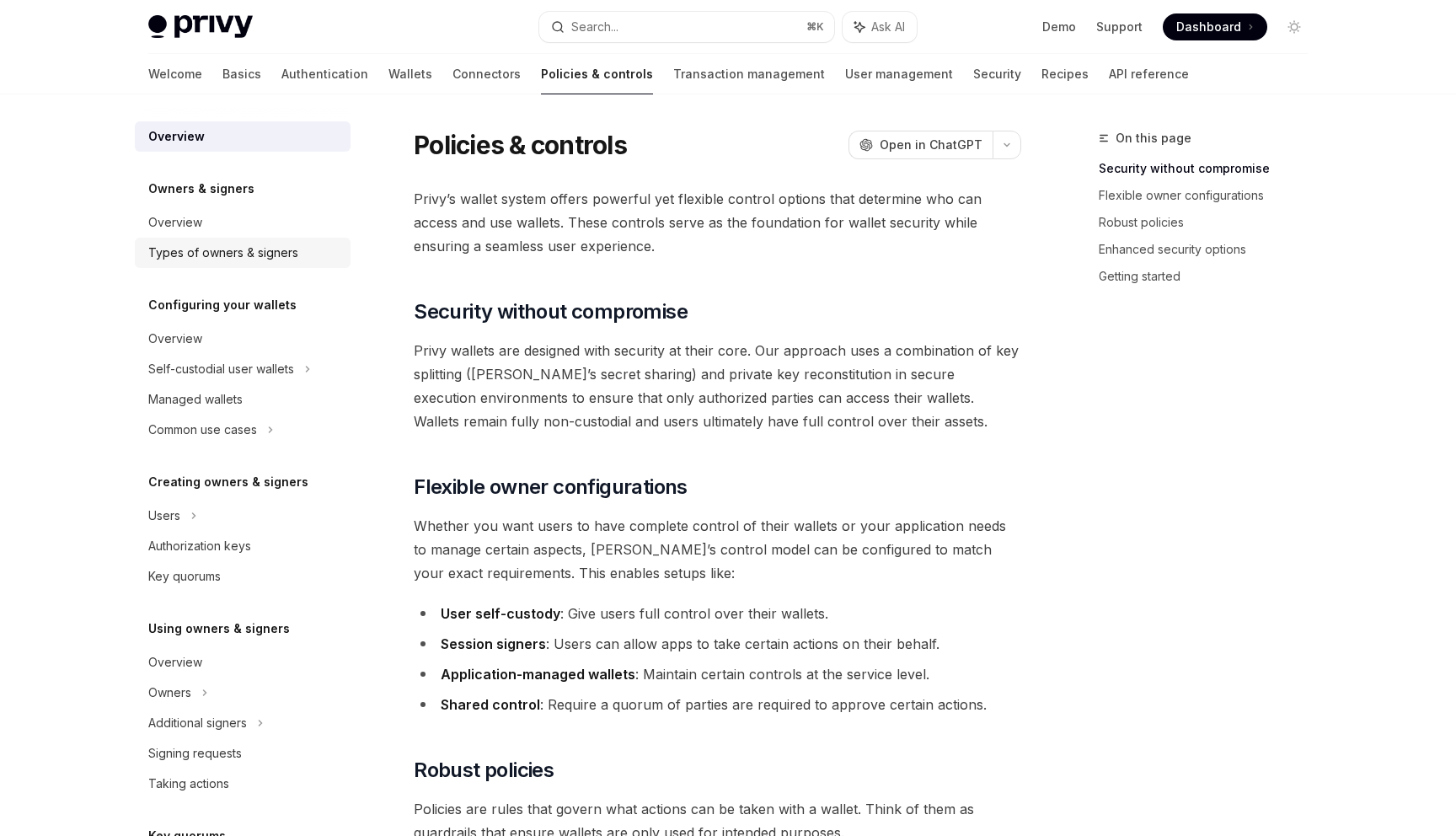
click at [180, 247] on div "Types of owners & signers" at bounding box center [223, 253] width 150 height 20
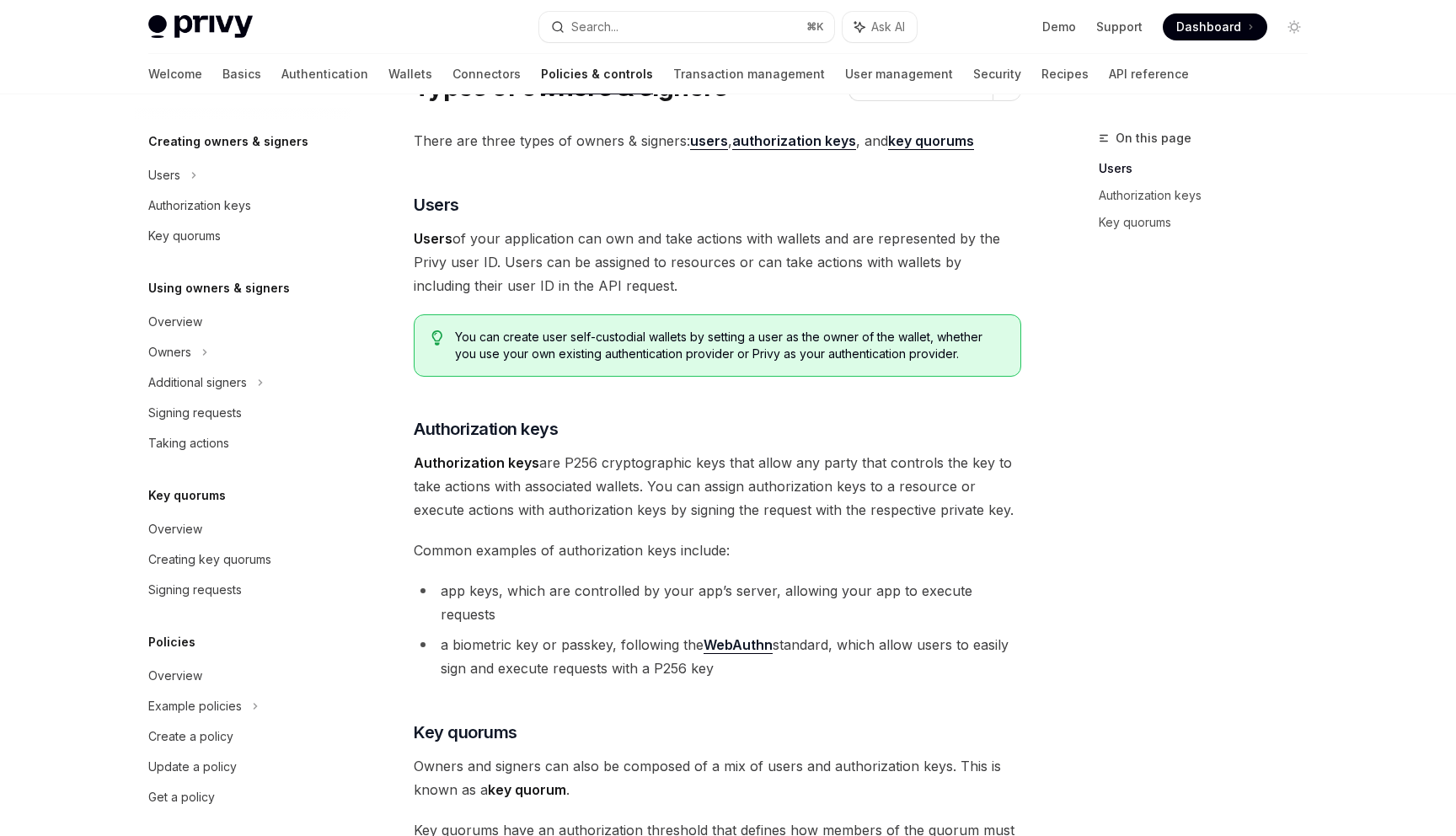
scroll to position [350, 0]
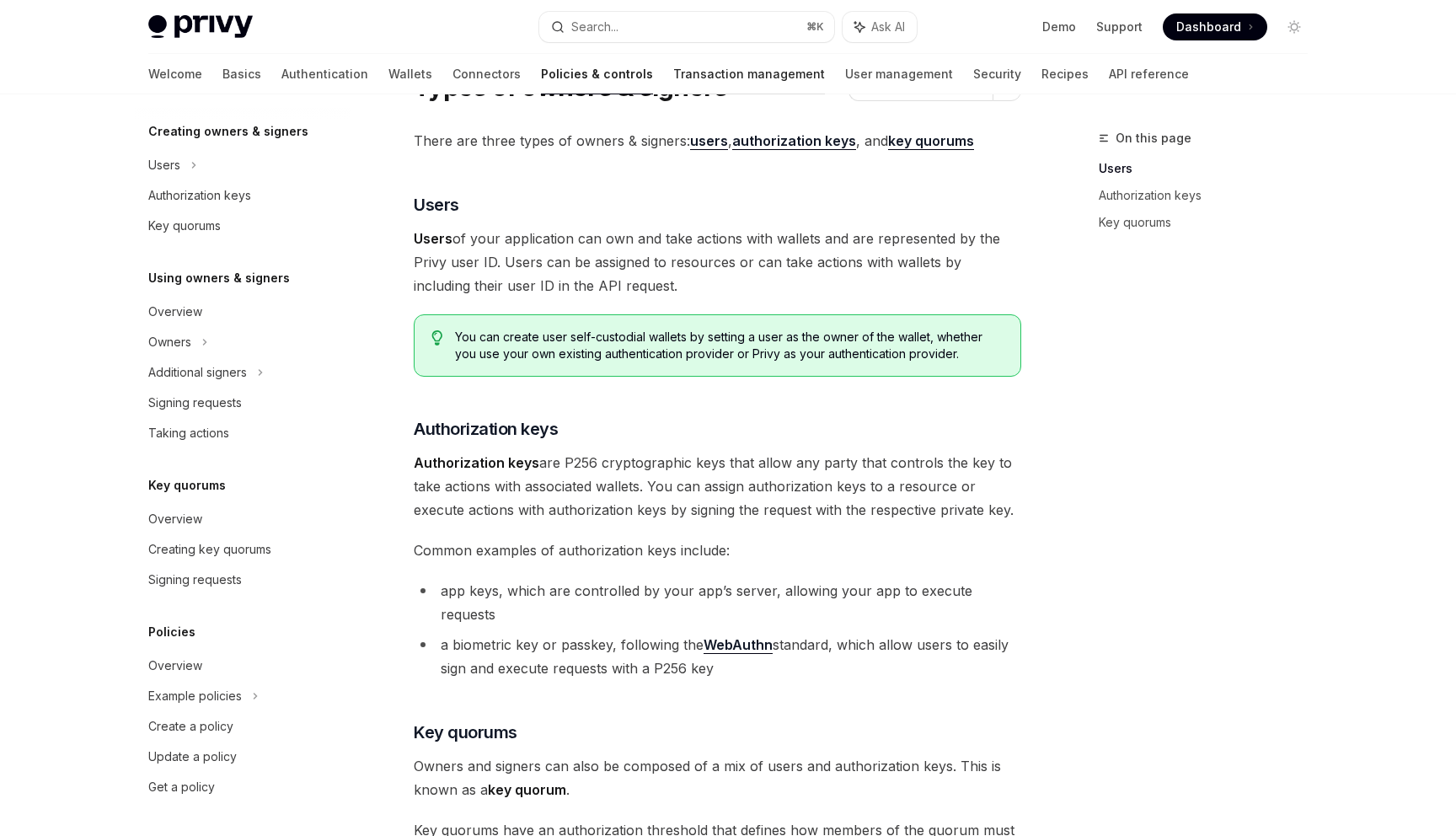
click at [673, 86] on link "Transaction management" at bounding box center [749, 73] width 152 height 41
type textarea "*"
